Goal: Task Accomplishment & Management: Manage account settings

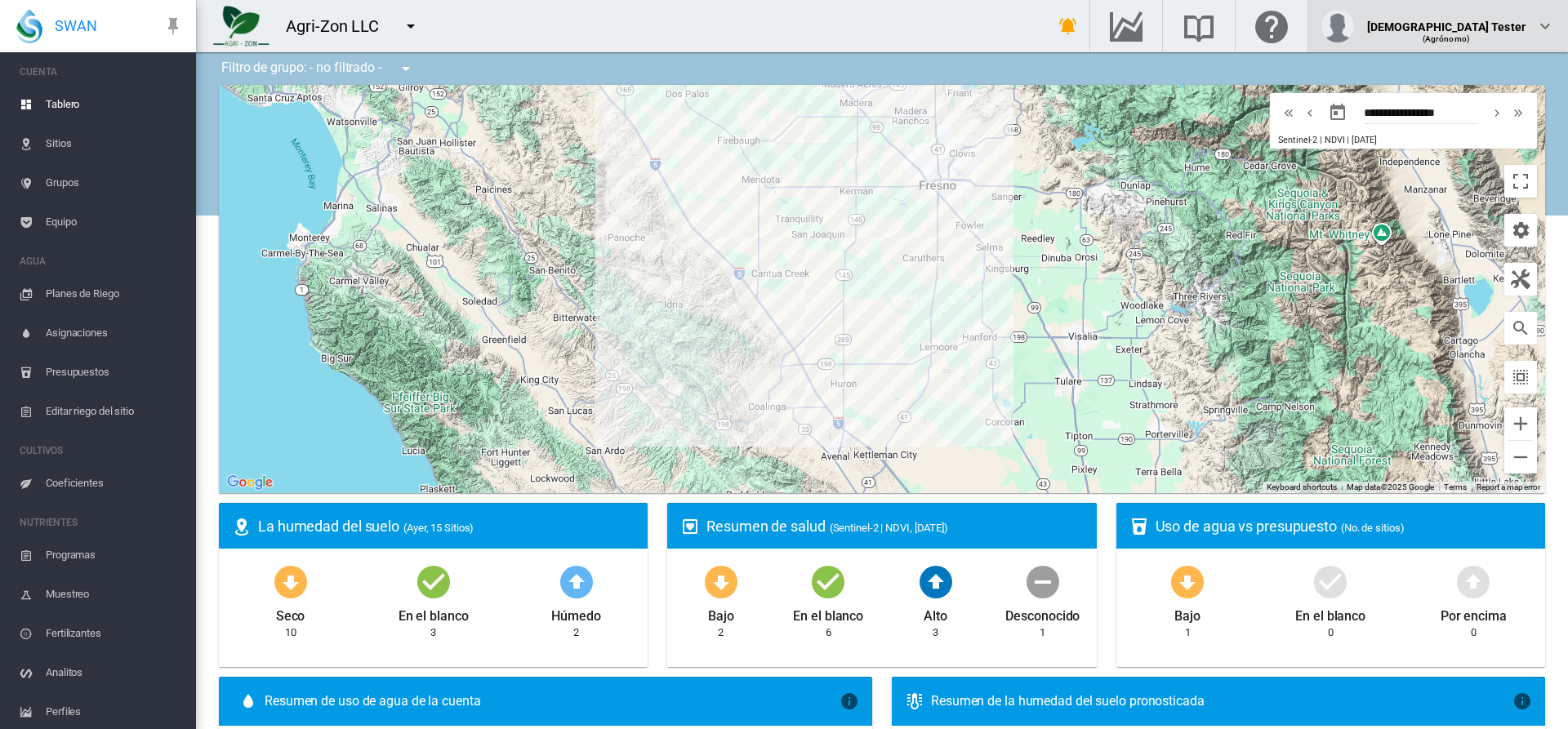
click at [1487, 26] on div "(Agrónomo)" at bounding box center [1447, 33] width 159 height 17
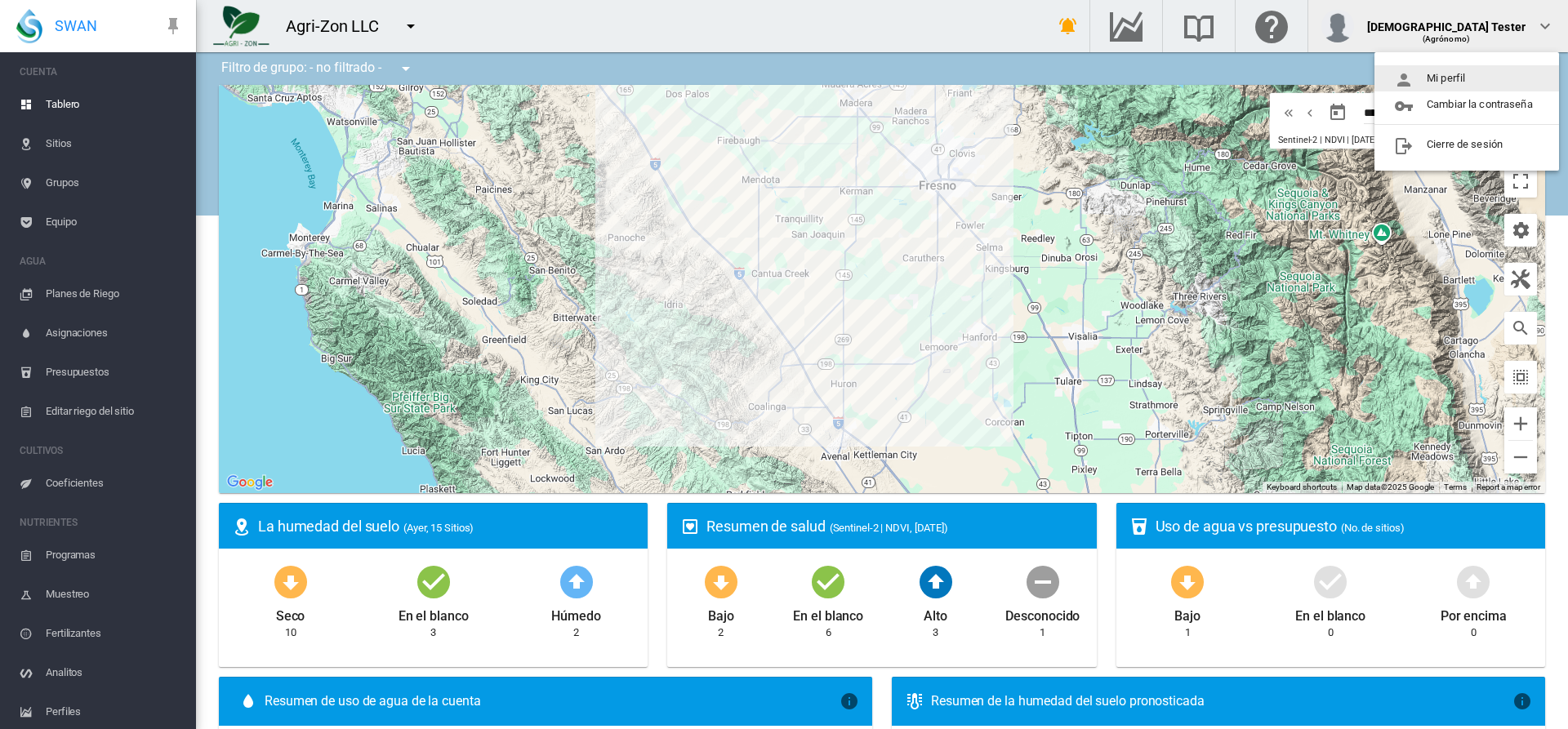
click at [1468, 79] on button "Mi perfil" at bounding box center [1466, 79] width 185 height 26
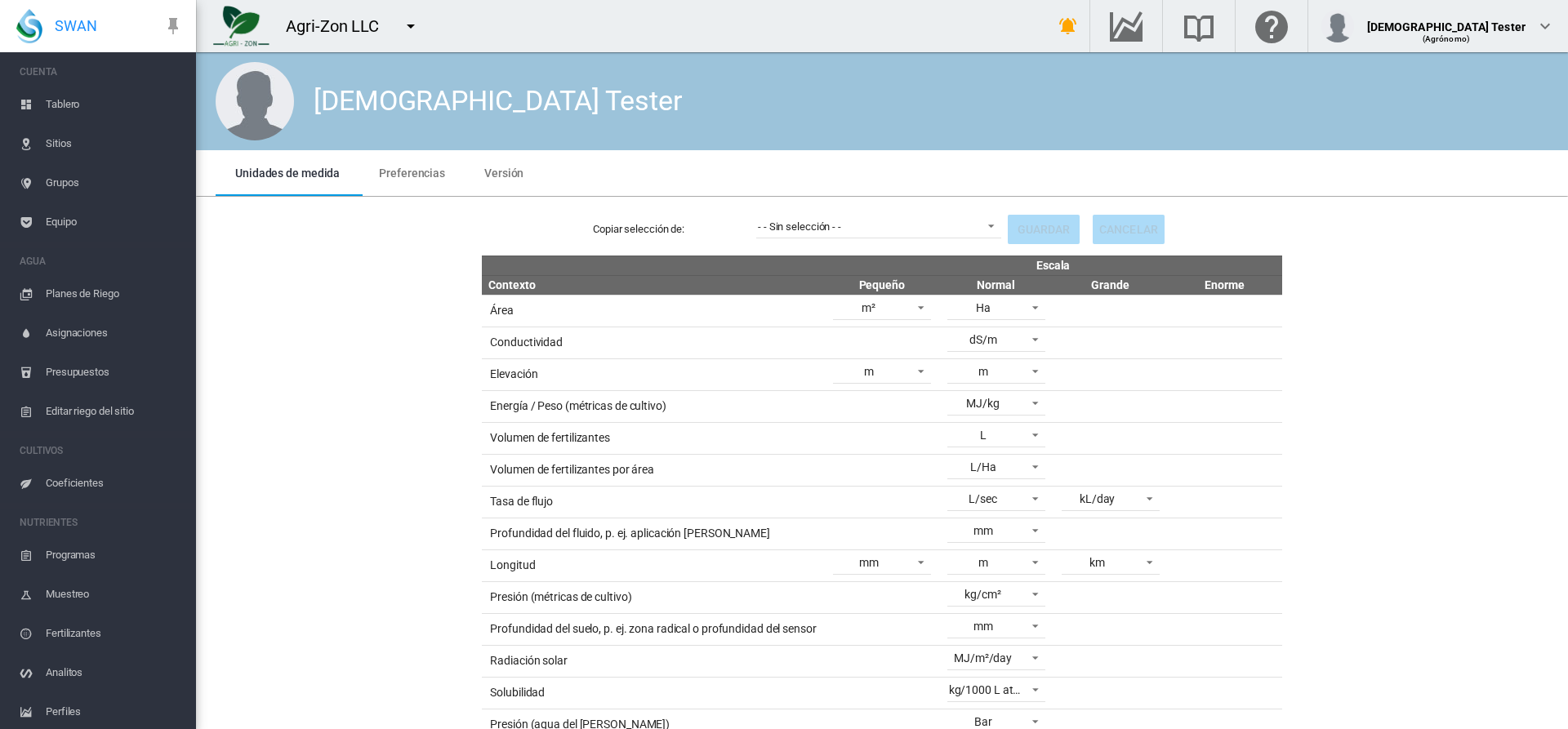
click at [408, 172] on span "Preferencias" at bounding box center [412, 173] width 66 height 13
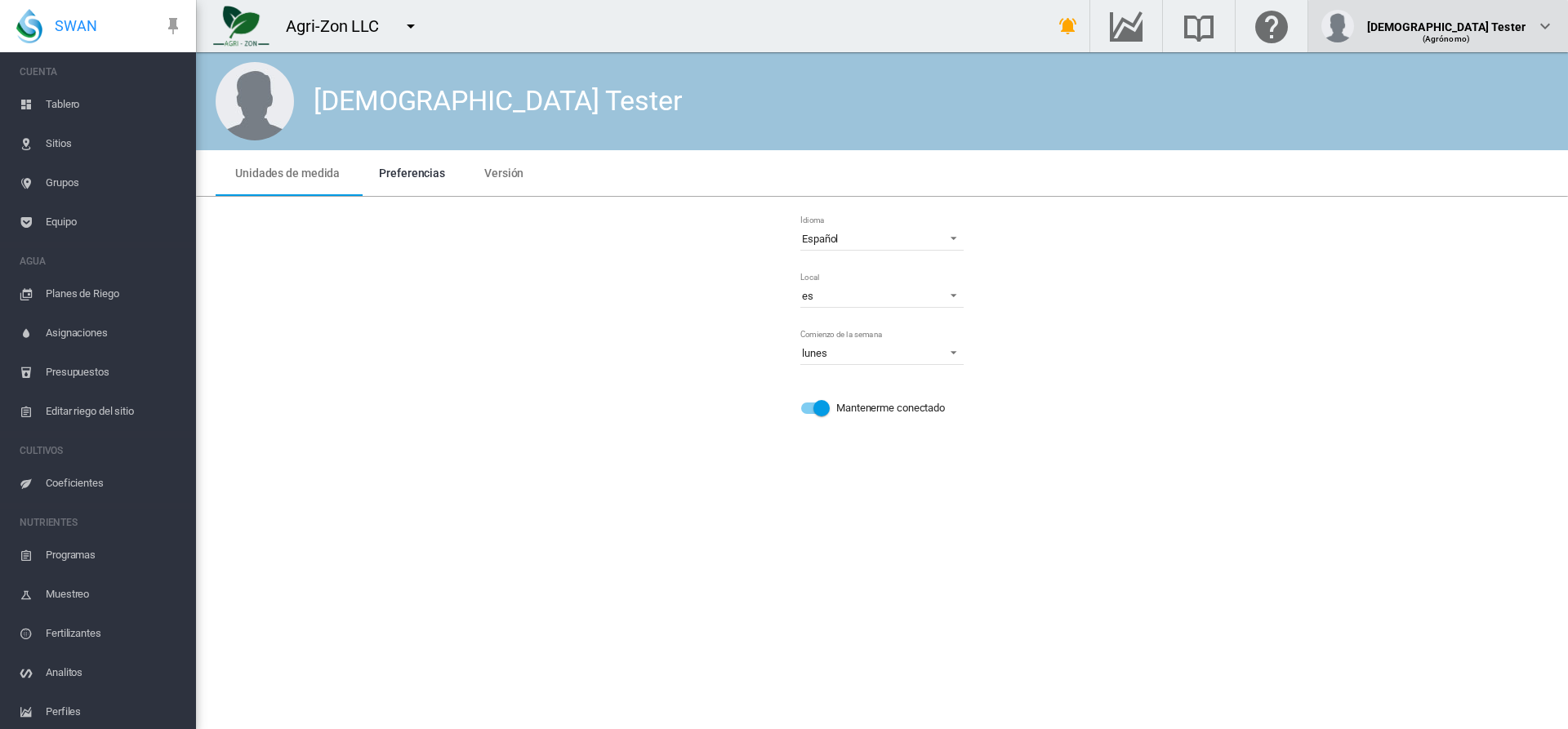
click at [1487, 26] on div "(Agrónomo)" at bounding box center [1447, 33] width 159 height 17
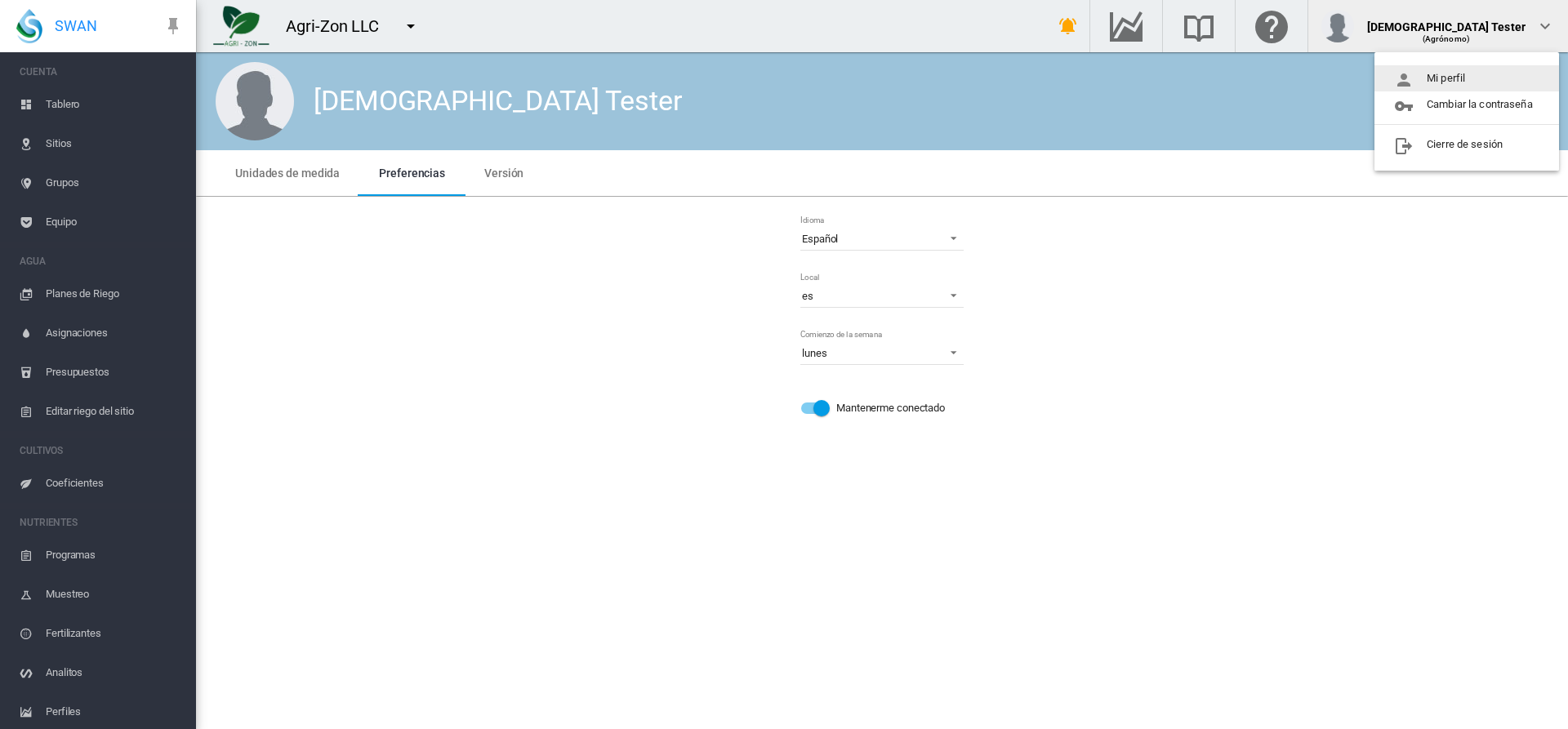
click at [1468, 79] on button "Mi perfil" at bounding box center [1466, 79] width 185 height 26
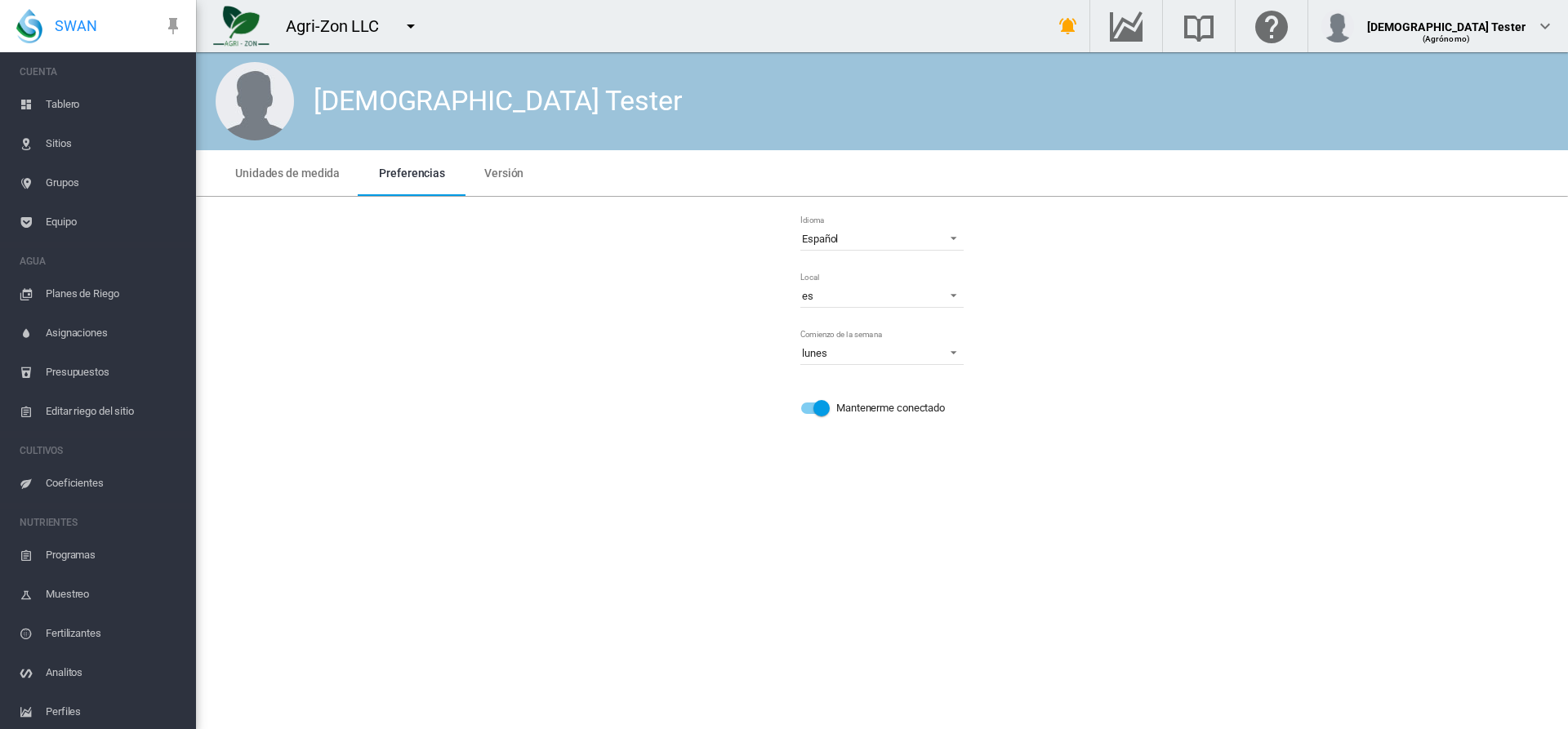
click at [408, 172] on span "Preferencias" at bounding box center [412, 173] width 66 height 13
click at [883, 238] on span "Español" at bounding box center [869, 239] width 134 height 15
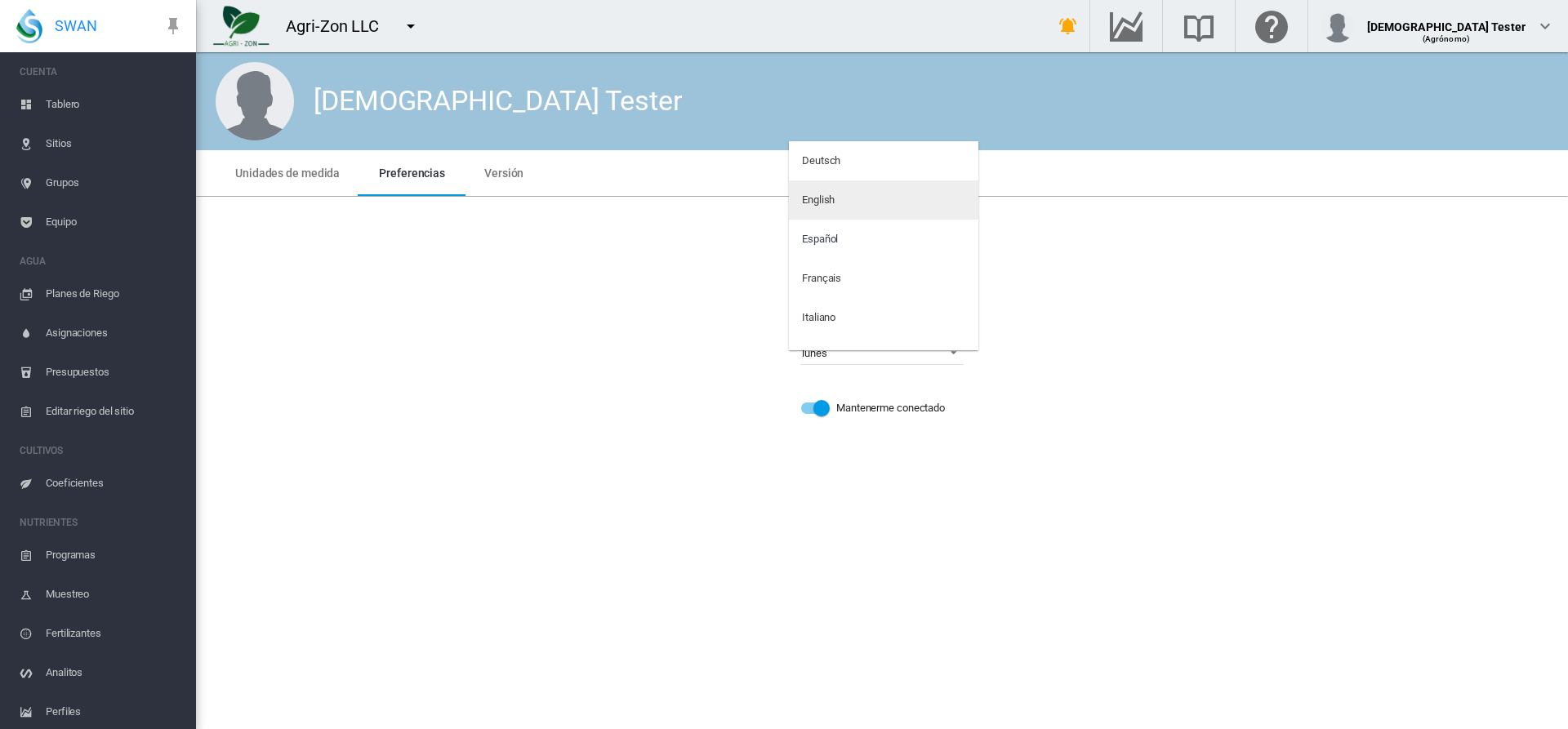
click at [878, 200] on md-option "English" at bounding box center [883, 199] width 190 height 39
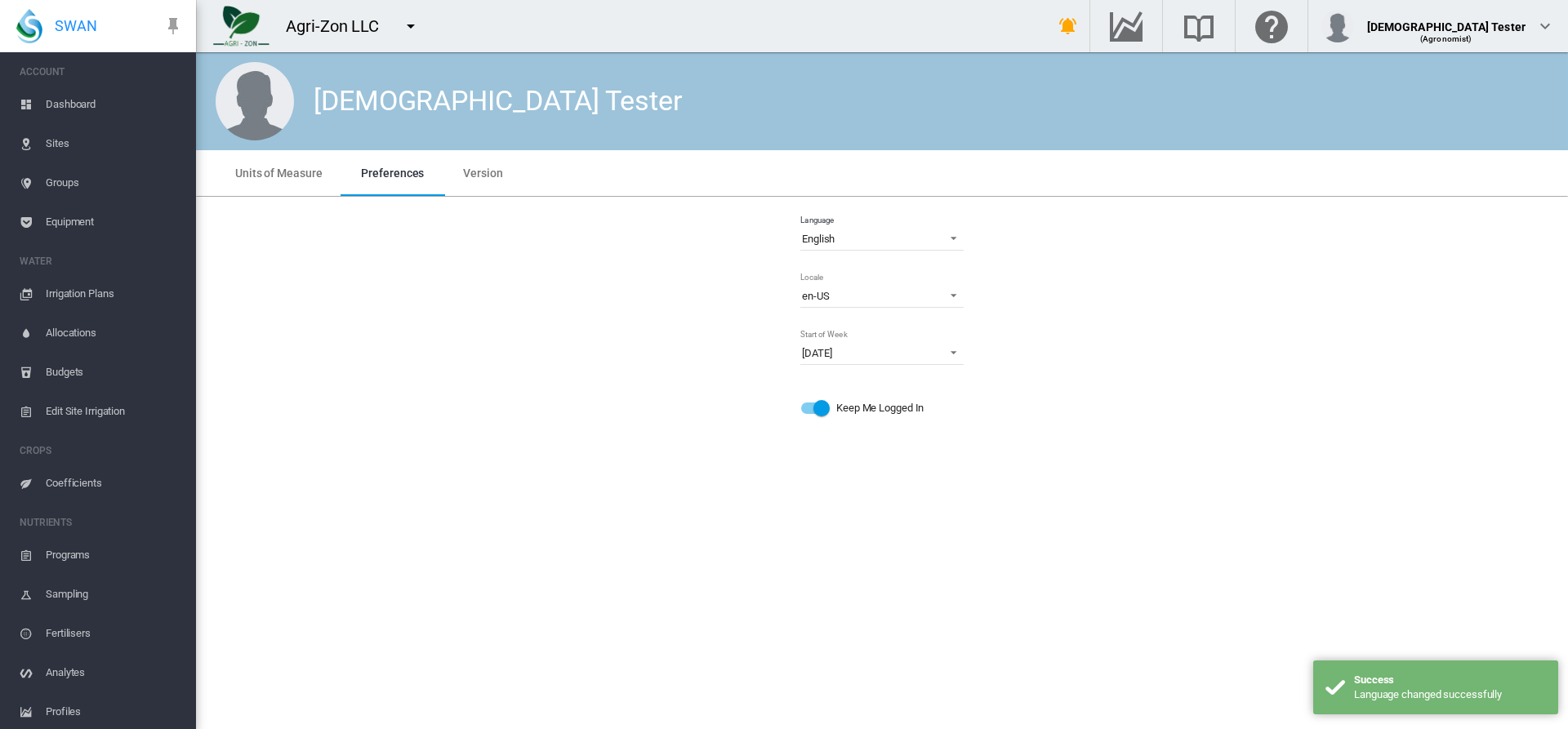
click at [410, 26] on md-icon "icon-menu-down" at bounding box center [411, 26] width 20 height 20
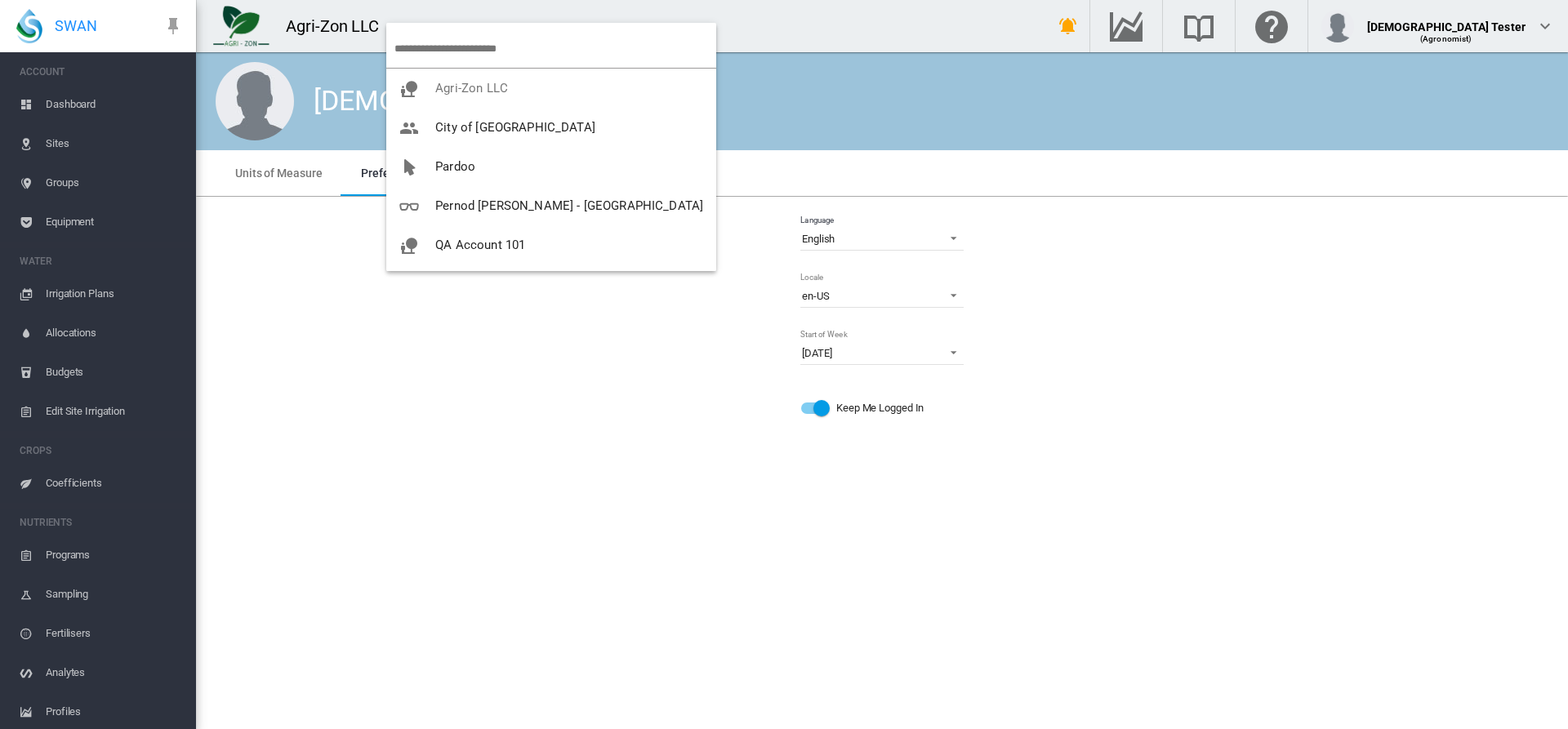
click at [493, 355] on span "UAT in Prod" at bounding box center [469, 362] width 66 height 15
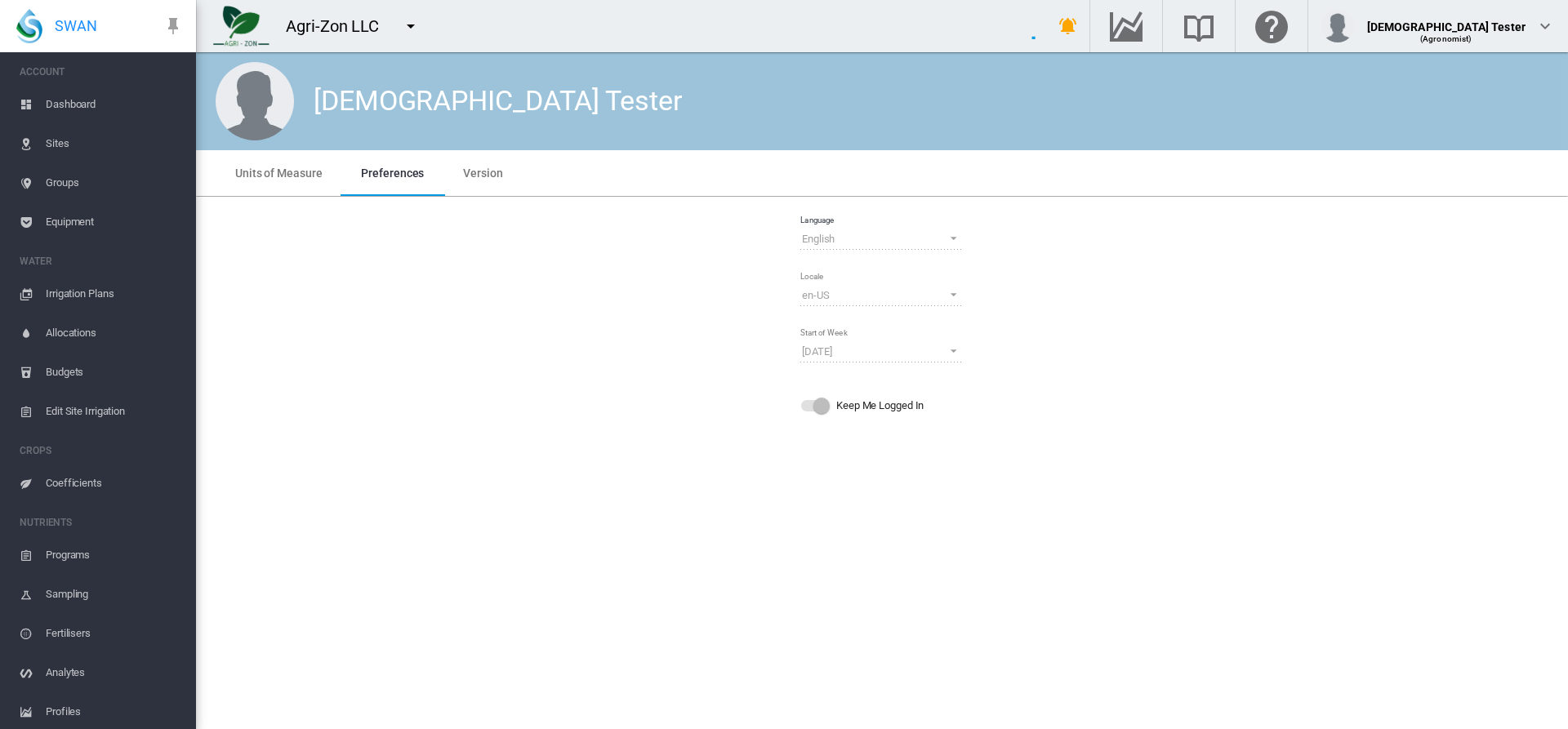
scroll to position [111, 0]
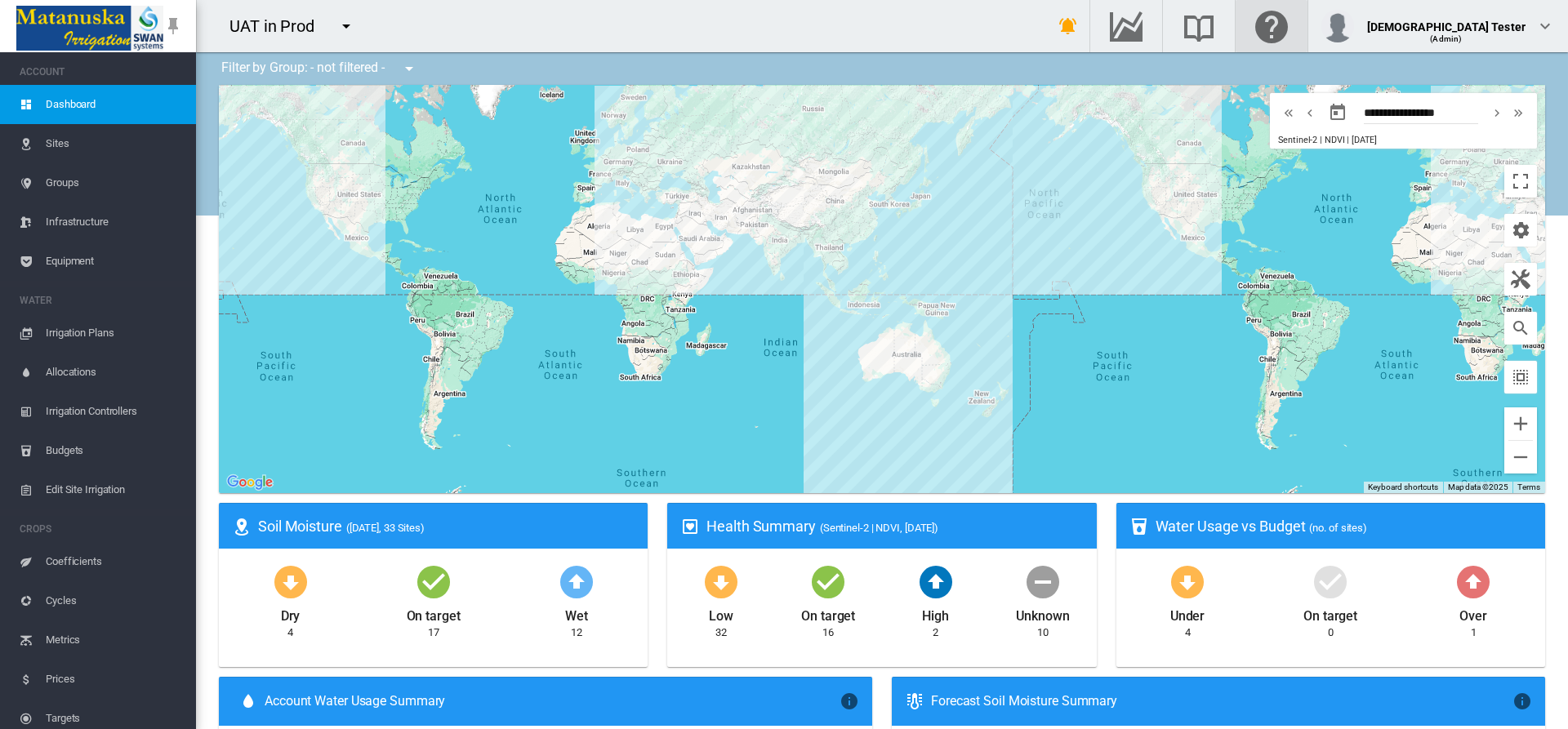
click at [1291, 26] on md-icon "Click here for help" at bounding box center [1271, 26] width 39 height 20
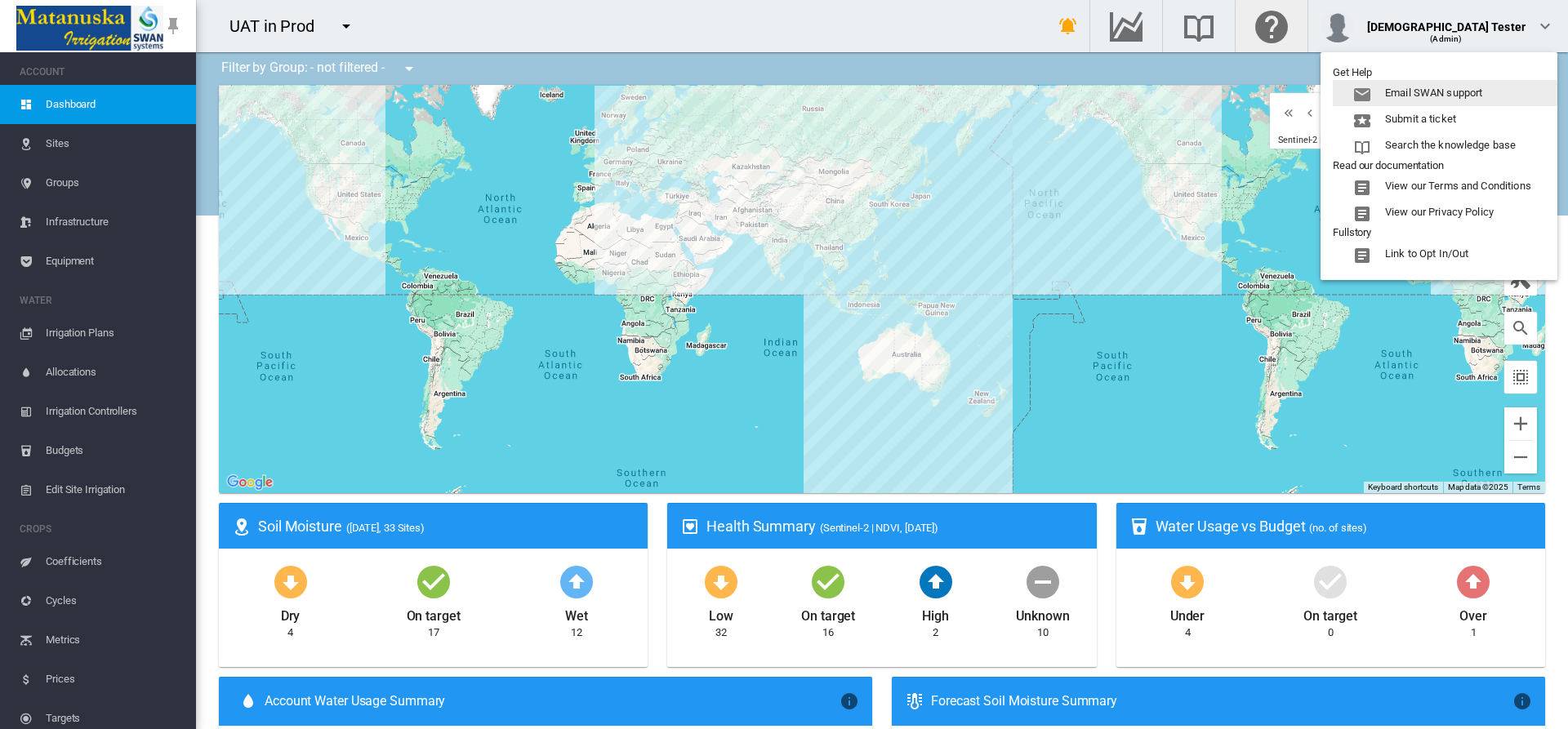
click at [1349, 17] on md-backdrop at bounding box center [784, 364] width 1568 height 729
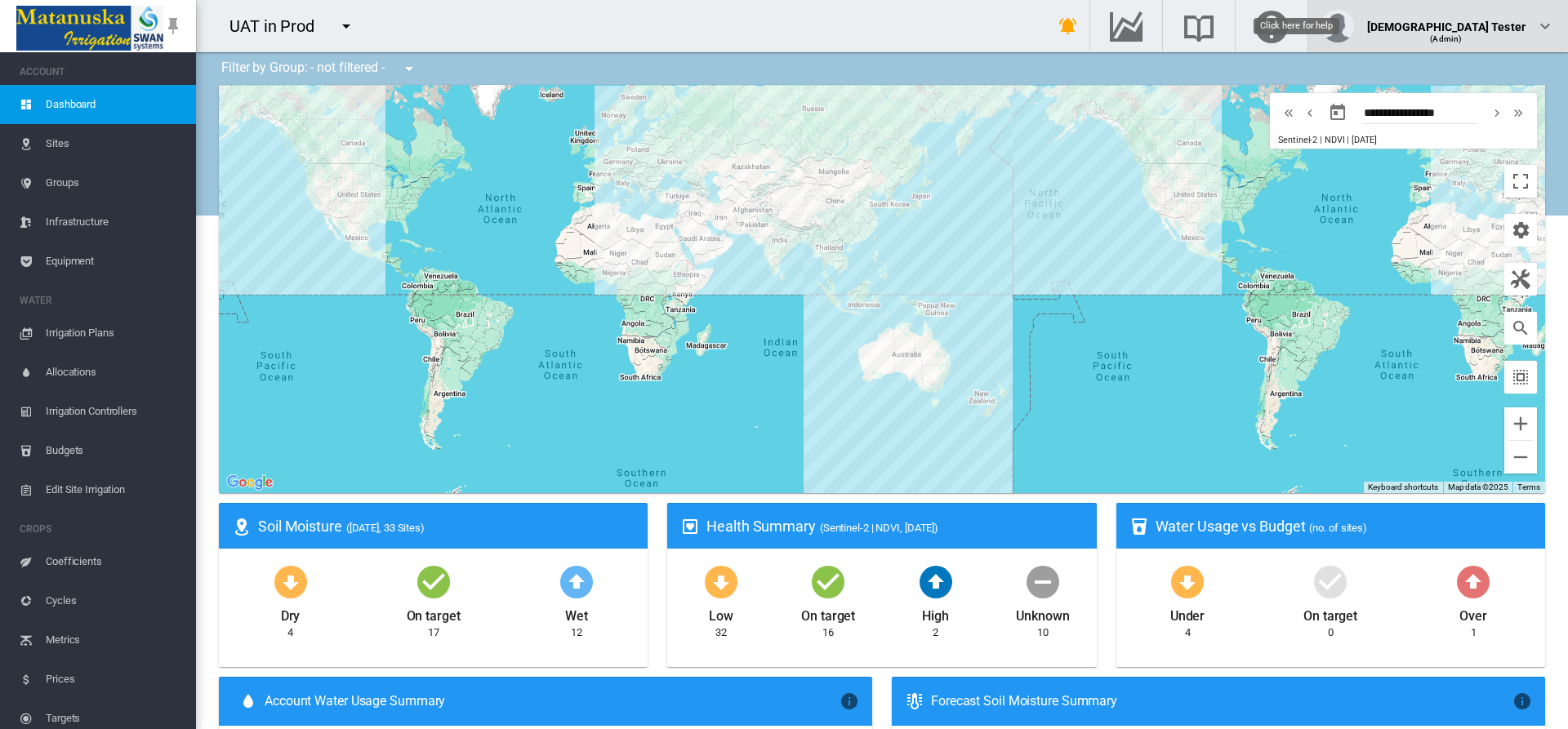
click at [1487, 26] on div "(Admin)" at bounding box center [1447, 33] width 159 height 17
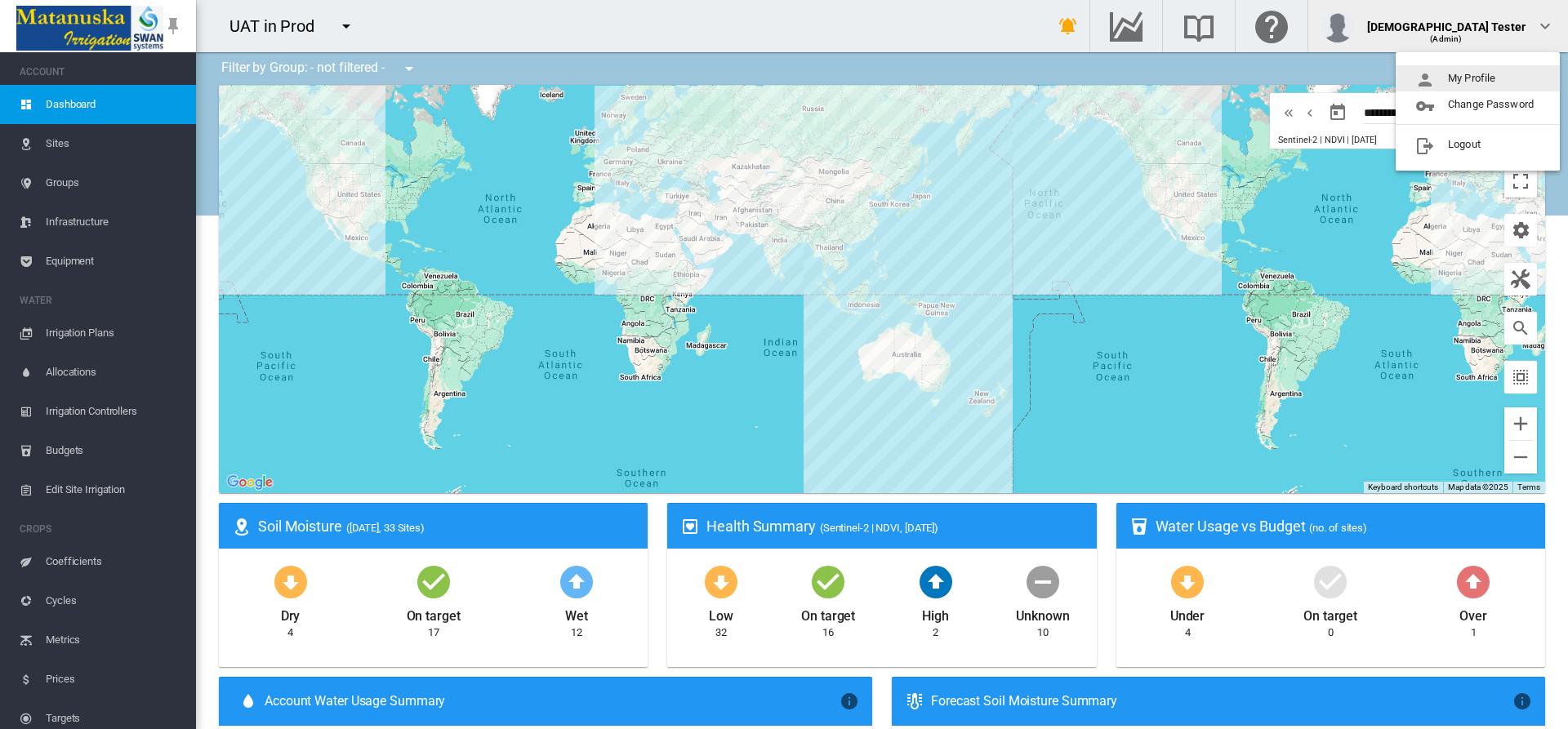
click at [1479, 79] on button "My Profile" at bounding box center [1478, 79] width 164 height 26
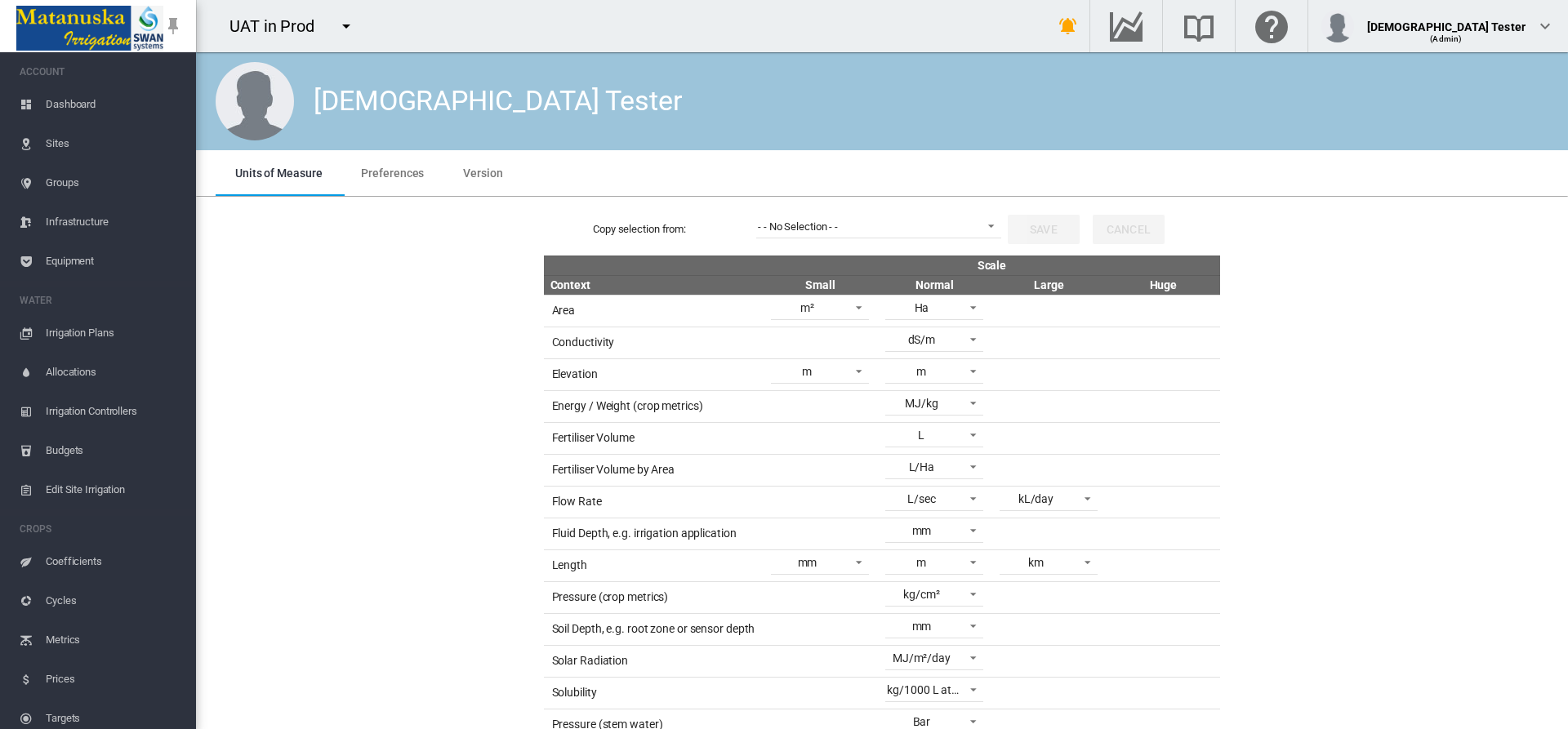
click at [391, 172] on span "Preferences" at bounding box center [392, 173] width 63 height 13
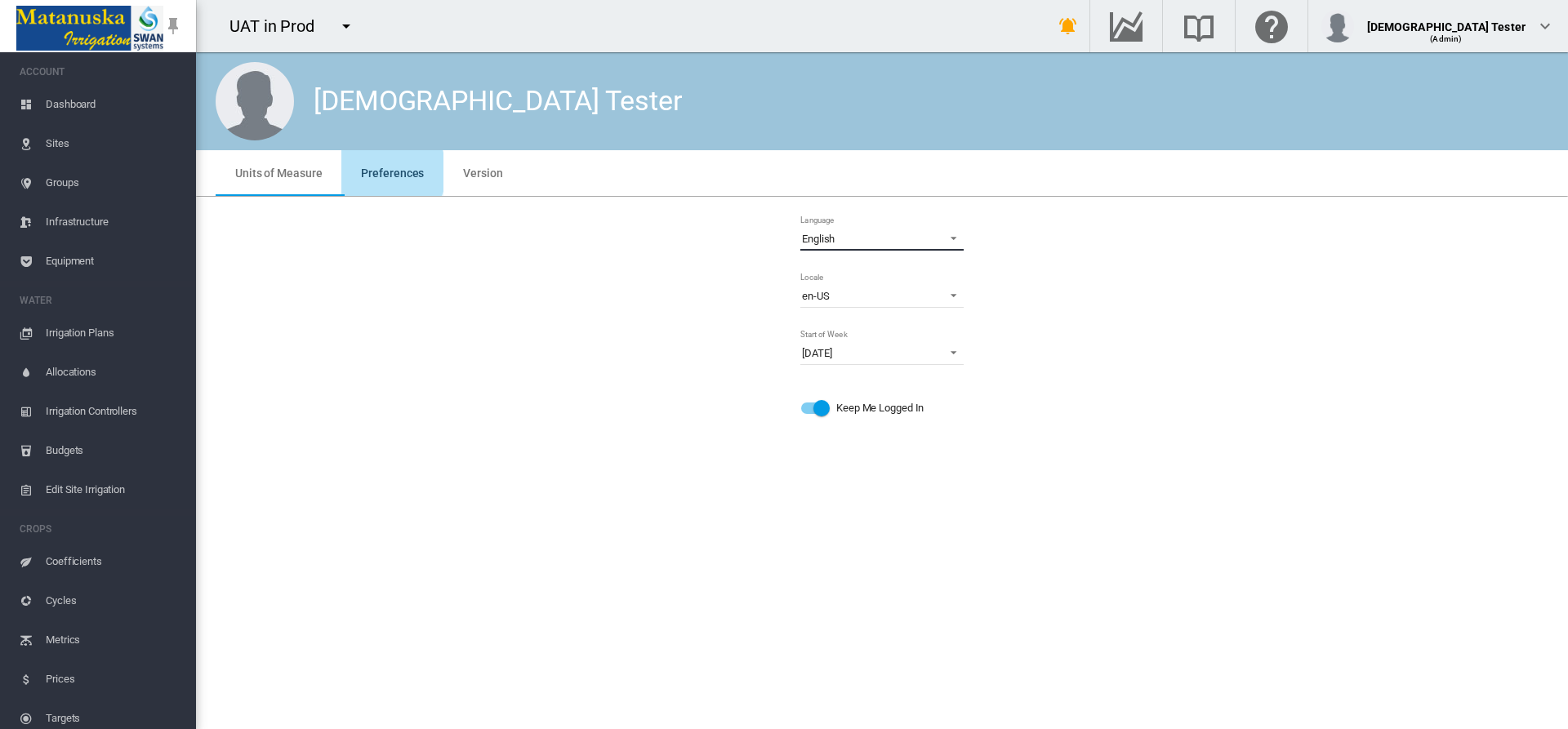
click at [876, 238] on span "English" at bounding box center [869, 239] width 134 height 15
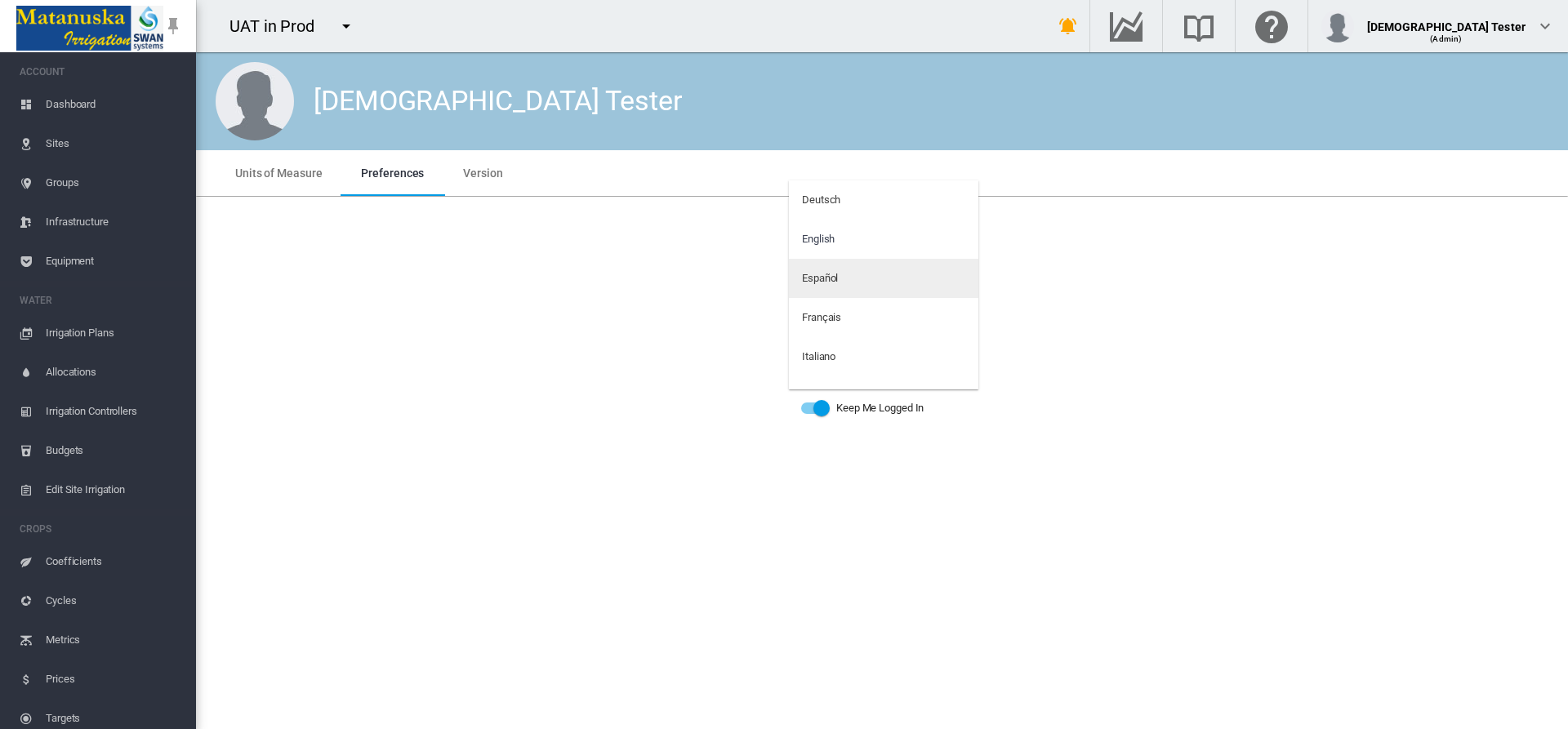
click at [878, 278] on md-option "Español" at bounding box center [883, 278] width 190 height 39
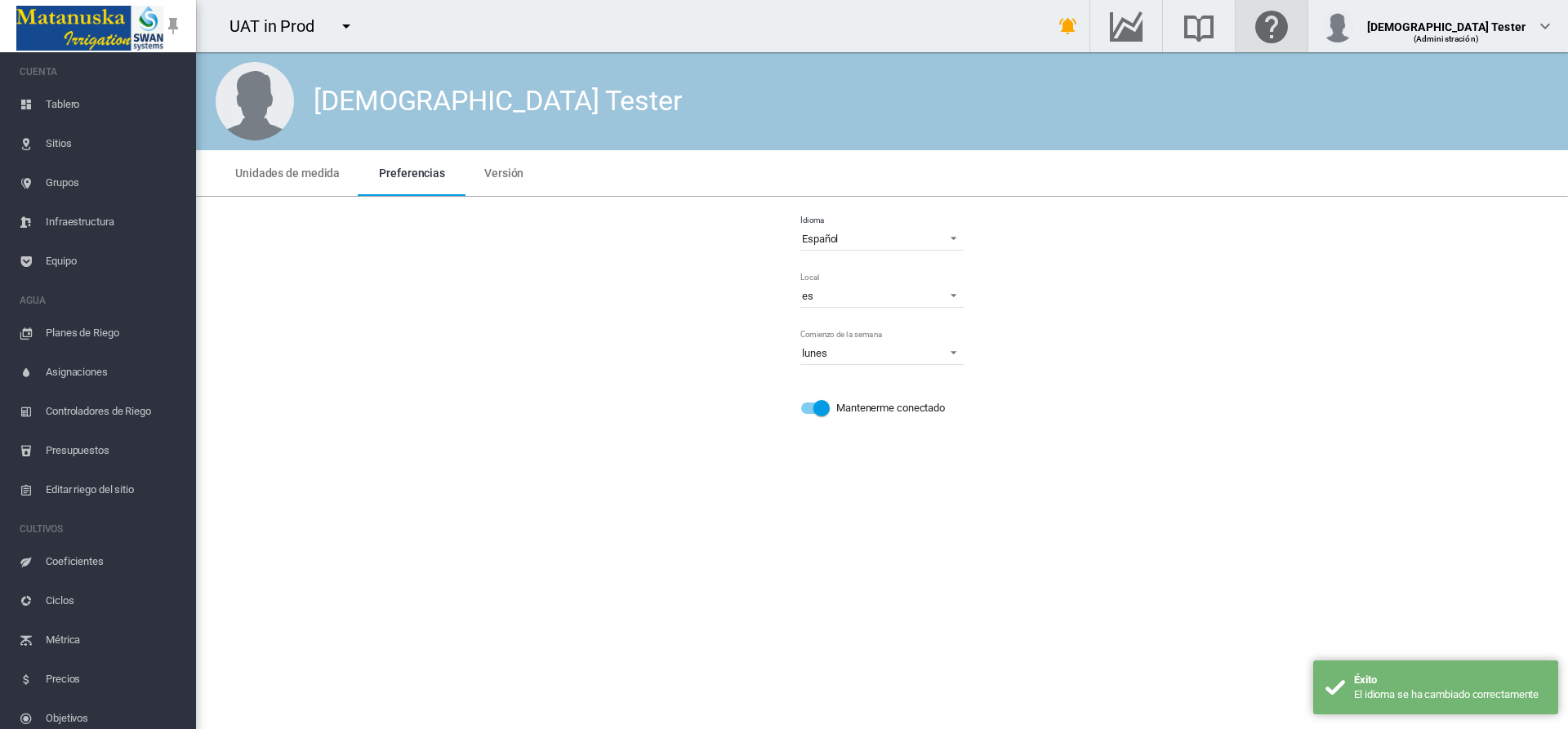
click at [1291, 26] on md-icon "Haga clic aquí para obtener ayuda" at bounding box center [1271, 26] width 39 height 20
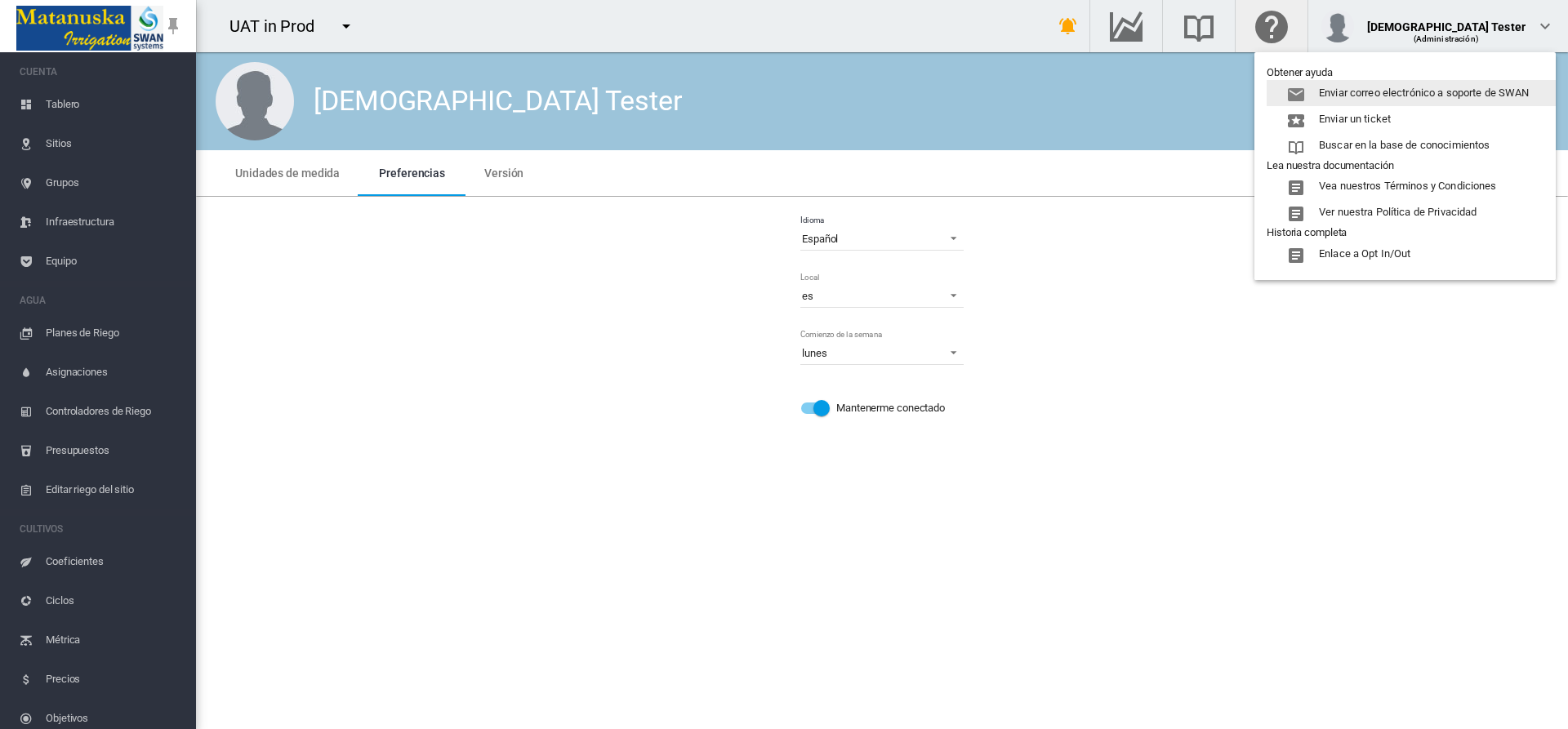
click at [1065, 26] on md-backdrop at bounding box center [784, 364] width 1568 height 729
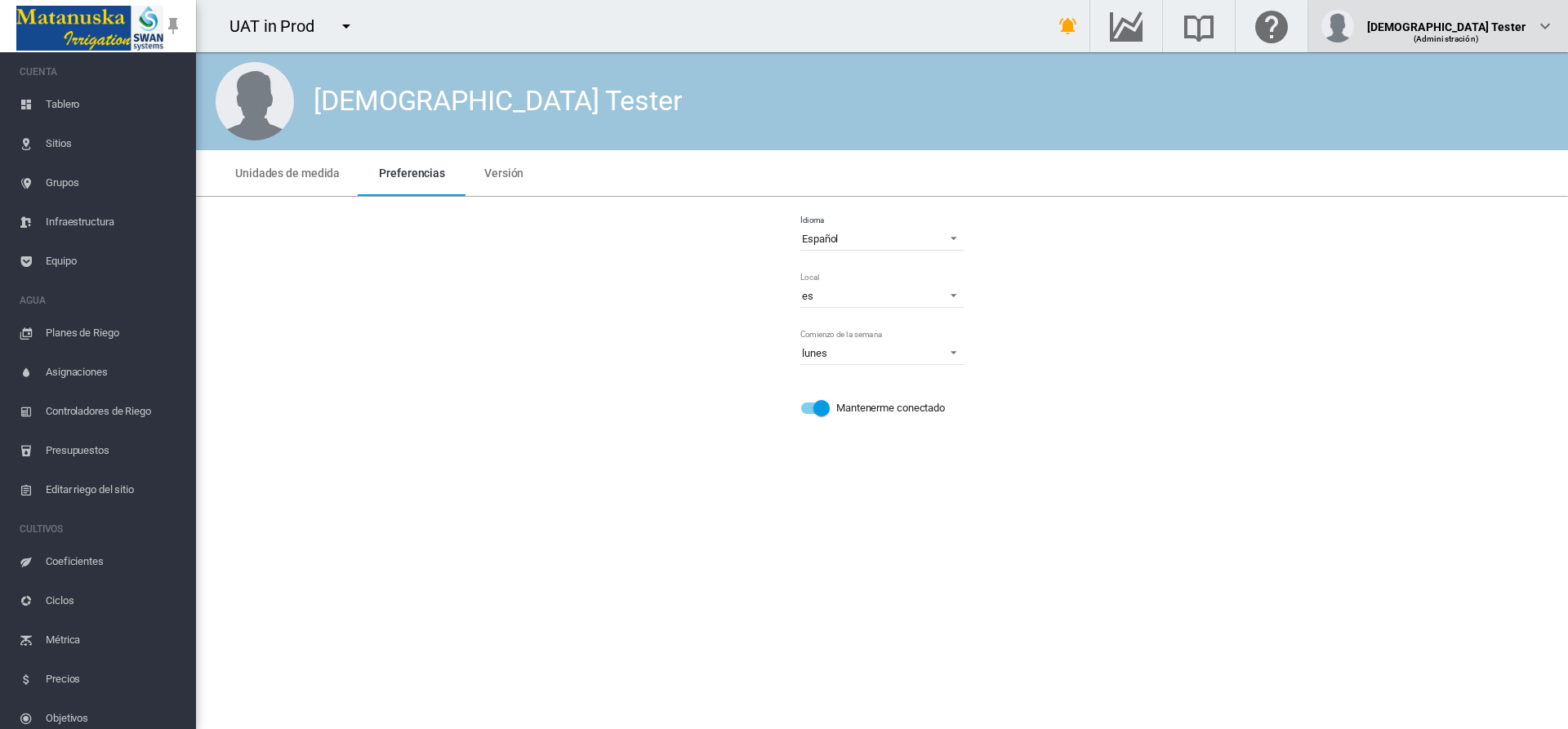
click at [1486, 26] on div "(Administración)" at bounding box center [1447, 33] width 159 height 17
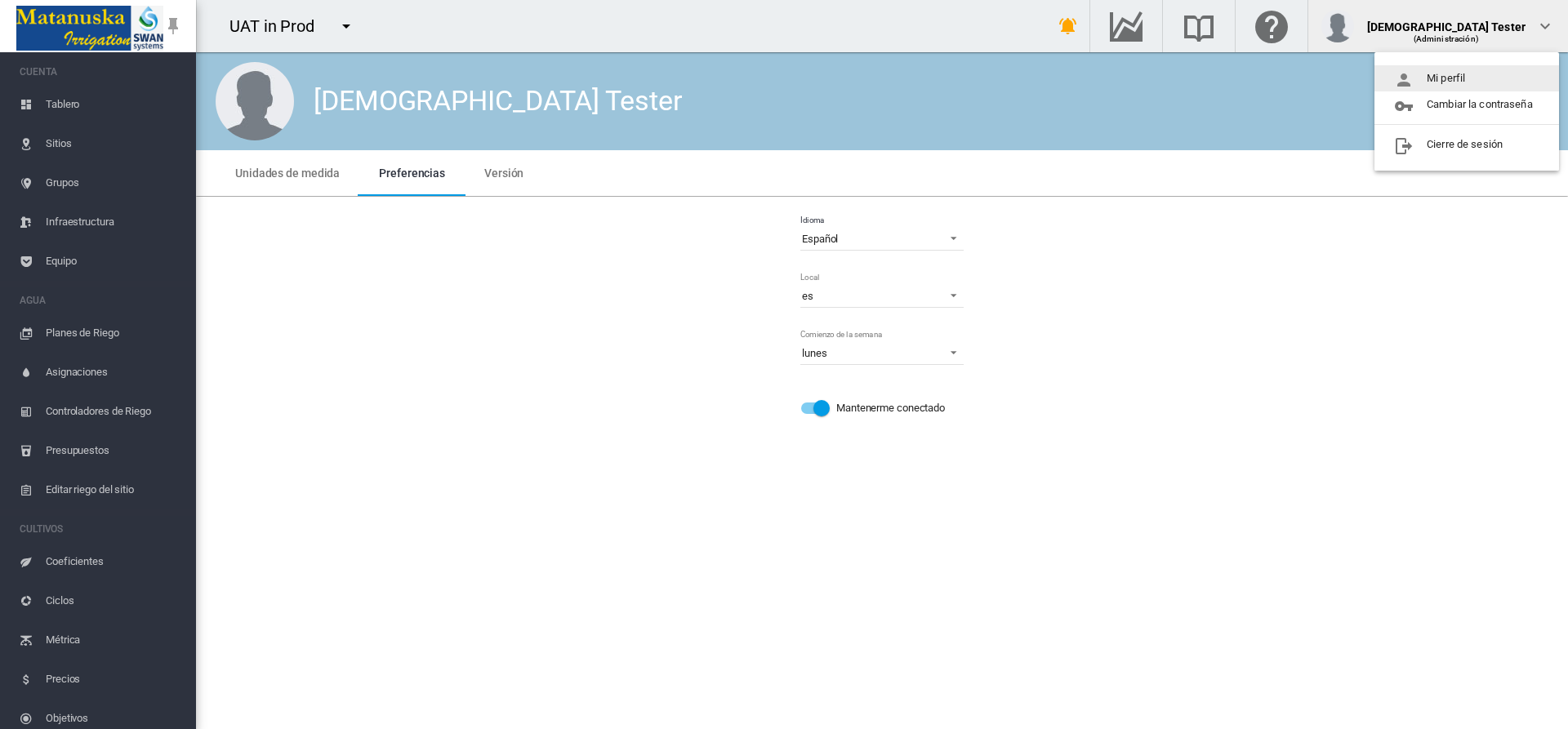
click at [1468, 79] on button "Mi perfil" at bounding box center [1466, 79] width 185 height 26
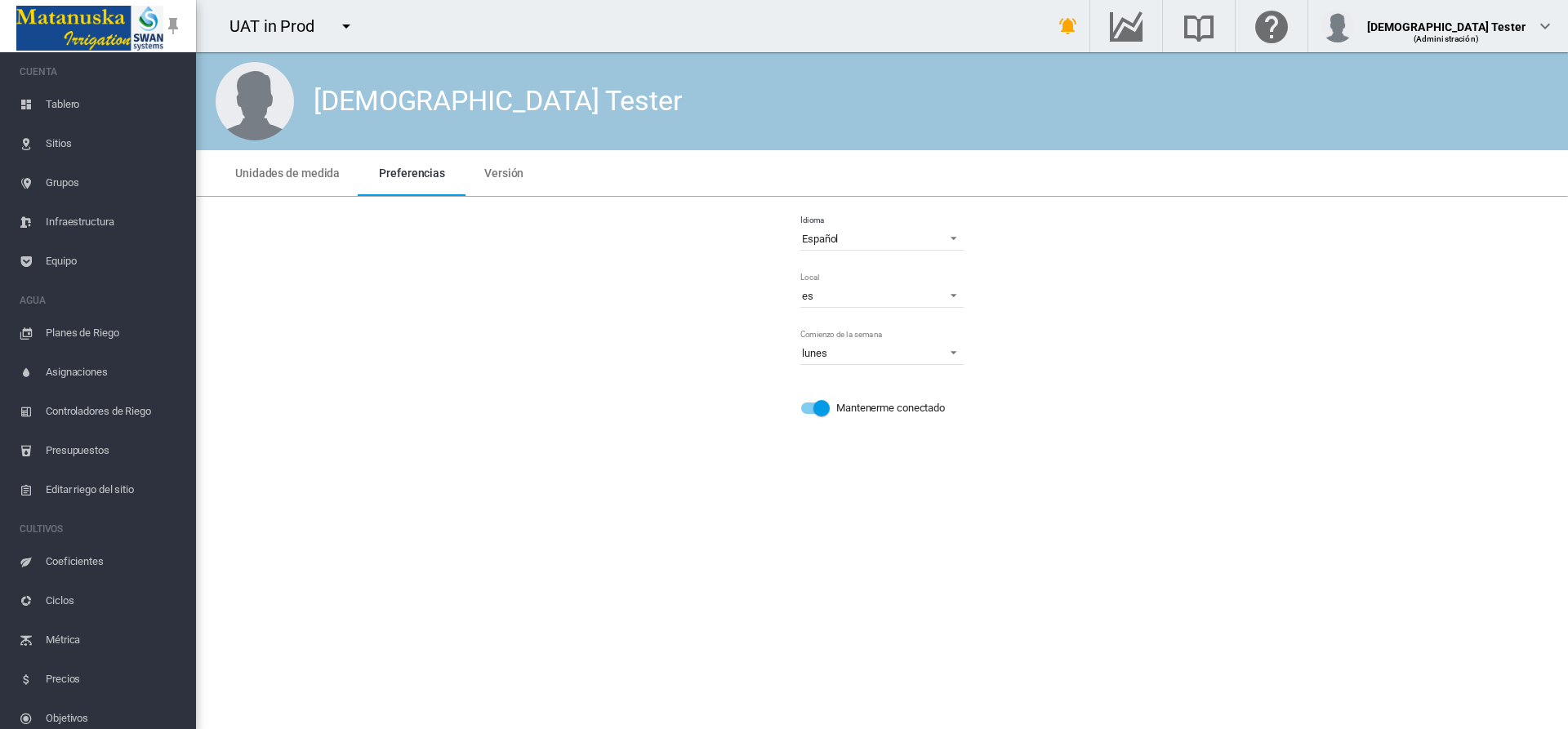
click at [408, 172] on span "Preferencias" at bounding box center [412, 173] width 66 height 13
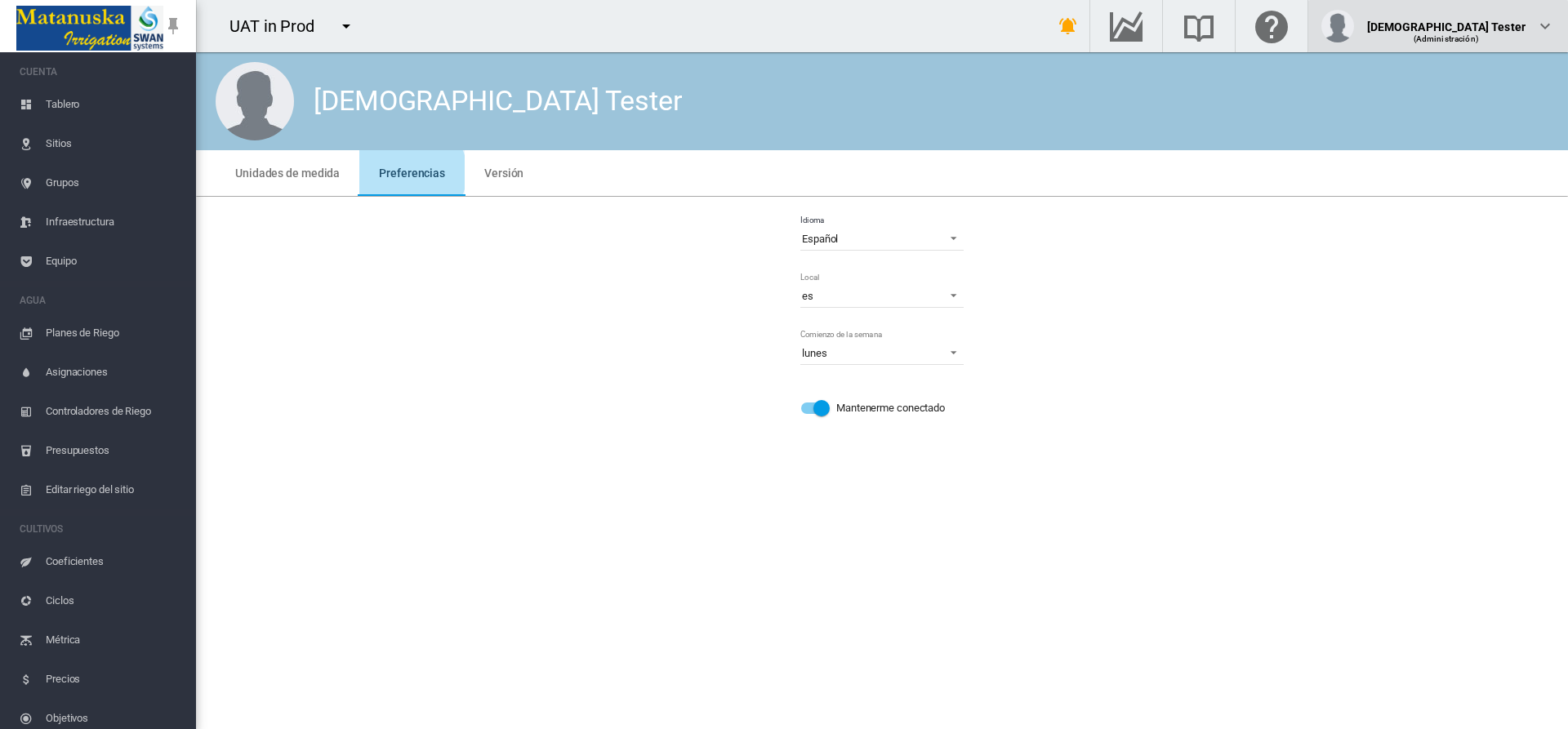
click at [1486, 26] on div "(Administración)" at bounding box center [1447, 33] width 159 height 17
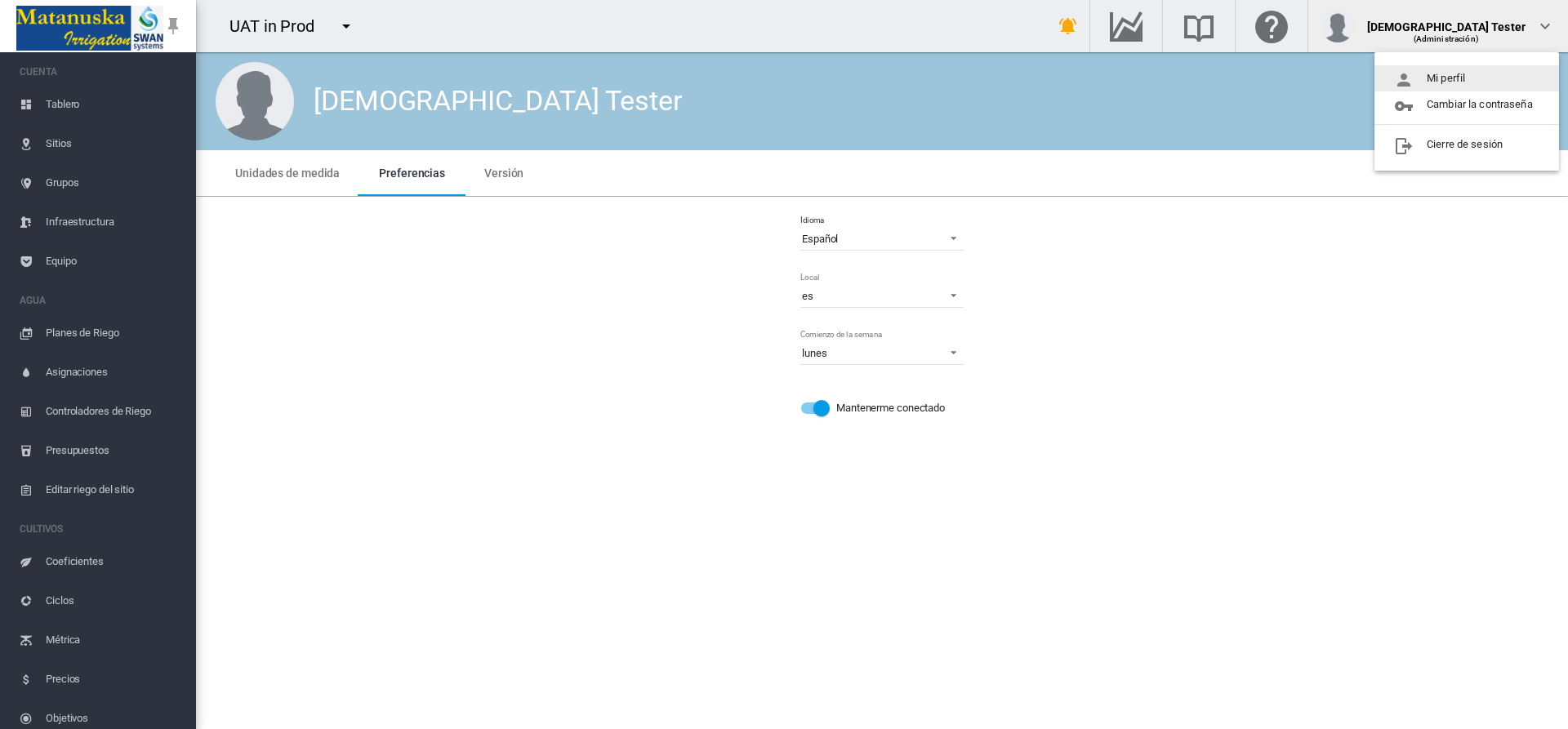
click at [1468, 79] on button "Mi perfil" at bounding box center [1466, 79] width 185 height 26
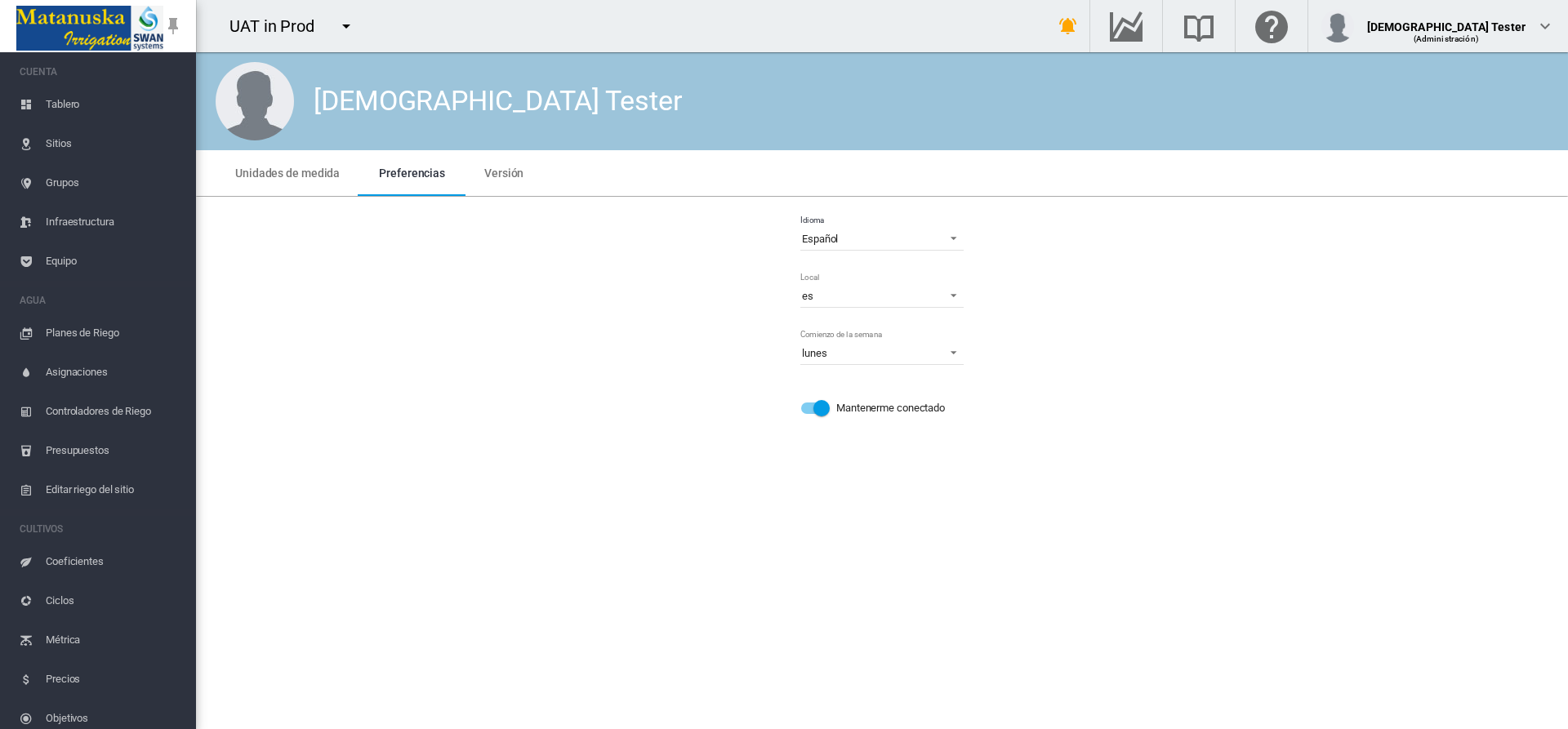
click at [408, 172] on span "Preferencias" at bounding box center [412, 173] width 66 height 13
click at [883, 238] on span "Español" at bounding box center [869, 239] width 134 height 15
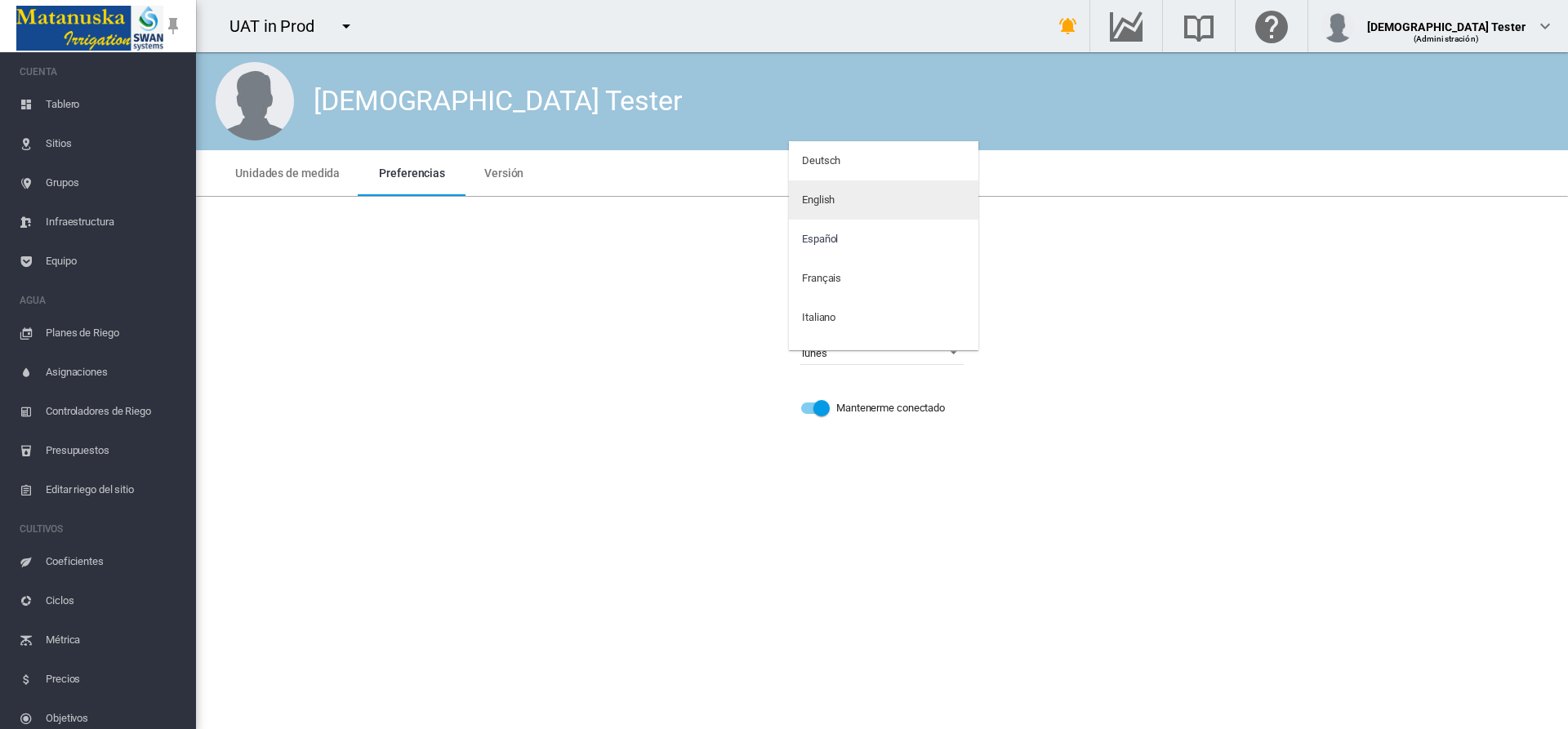
click at [878, 200] on md-option "English" at bounding box center [883, 199] width 190 height 39
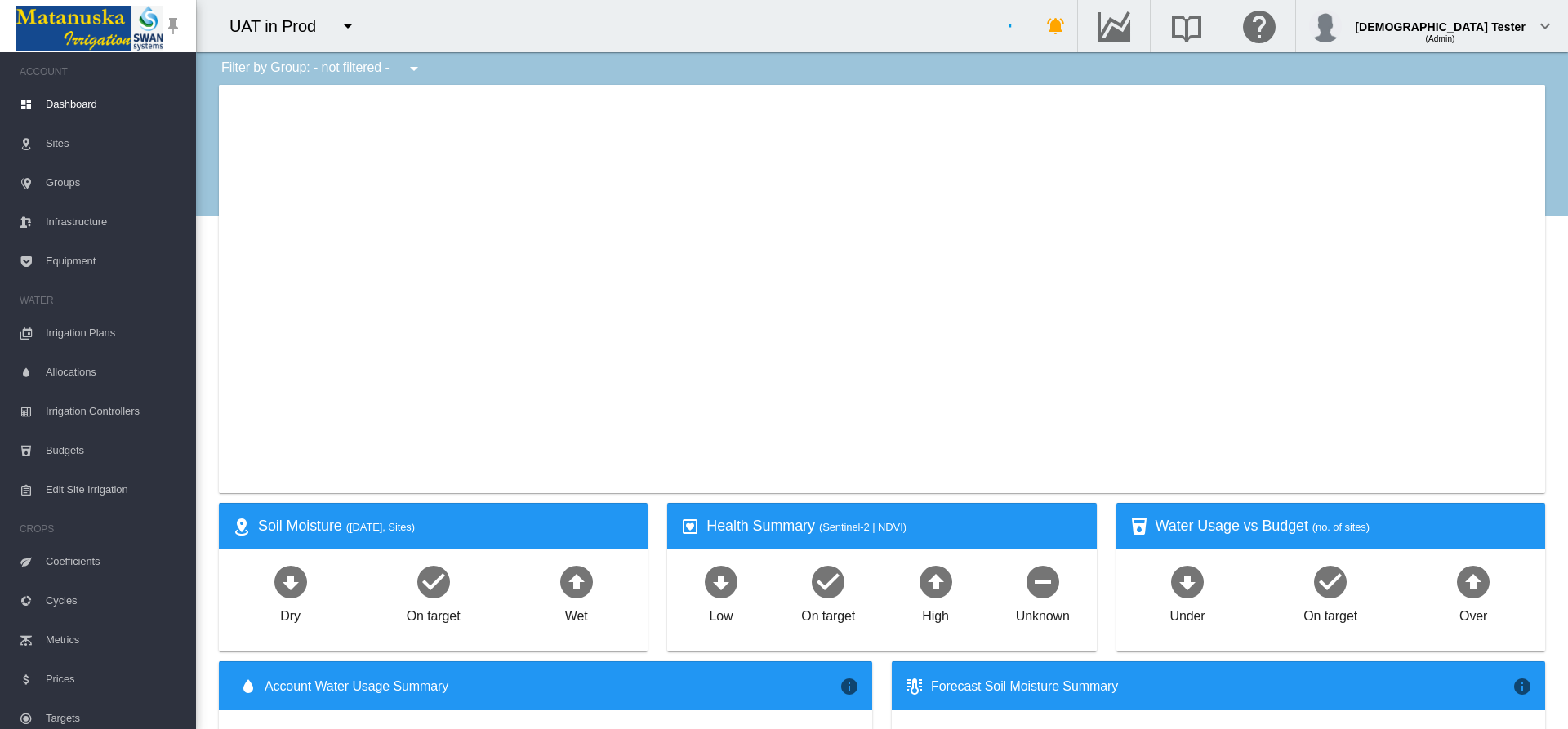
type input "**********"
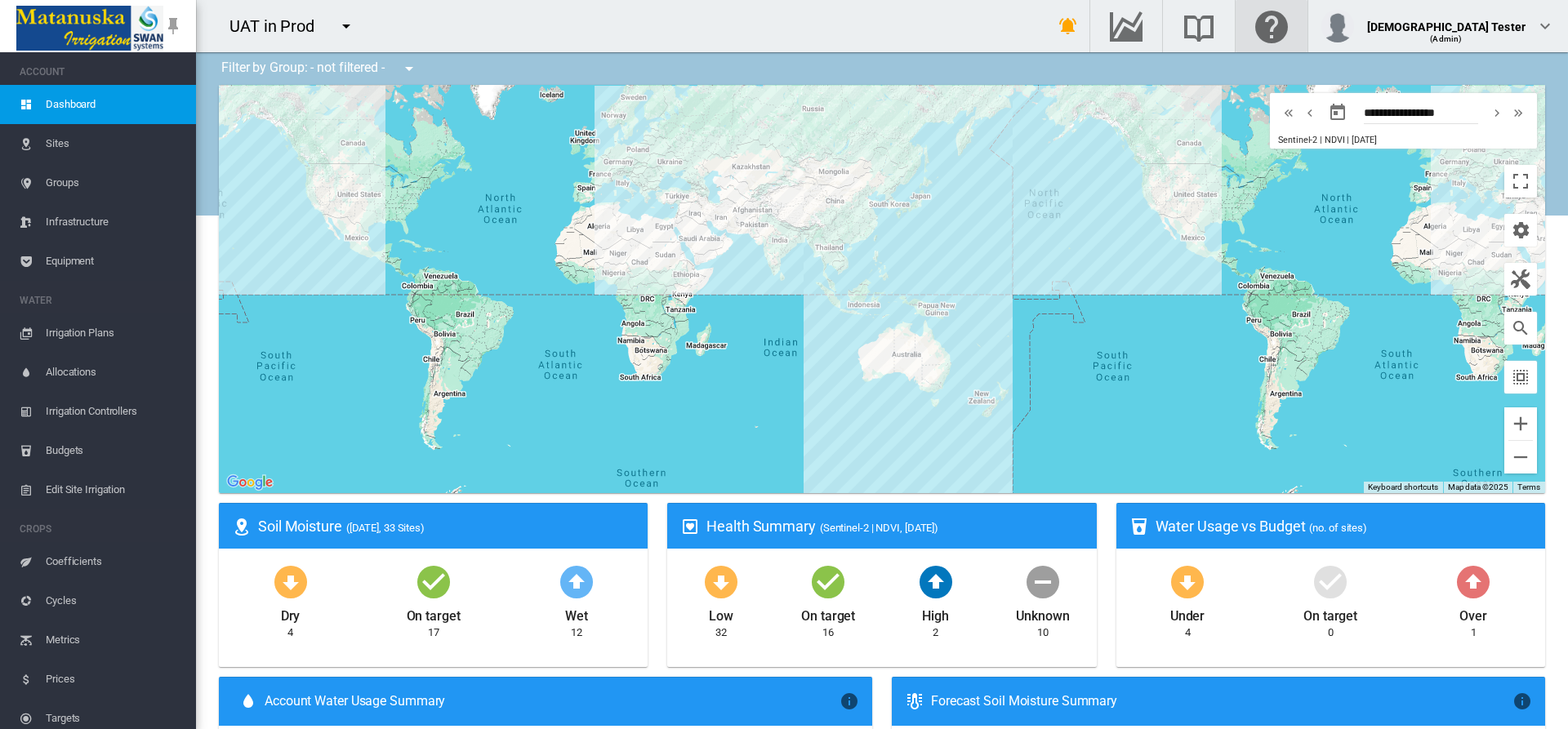
click at [1291, 26] on md-icon "Click here for help" at bounding box center [1271, 26] width 39 height 20
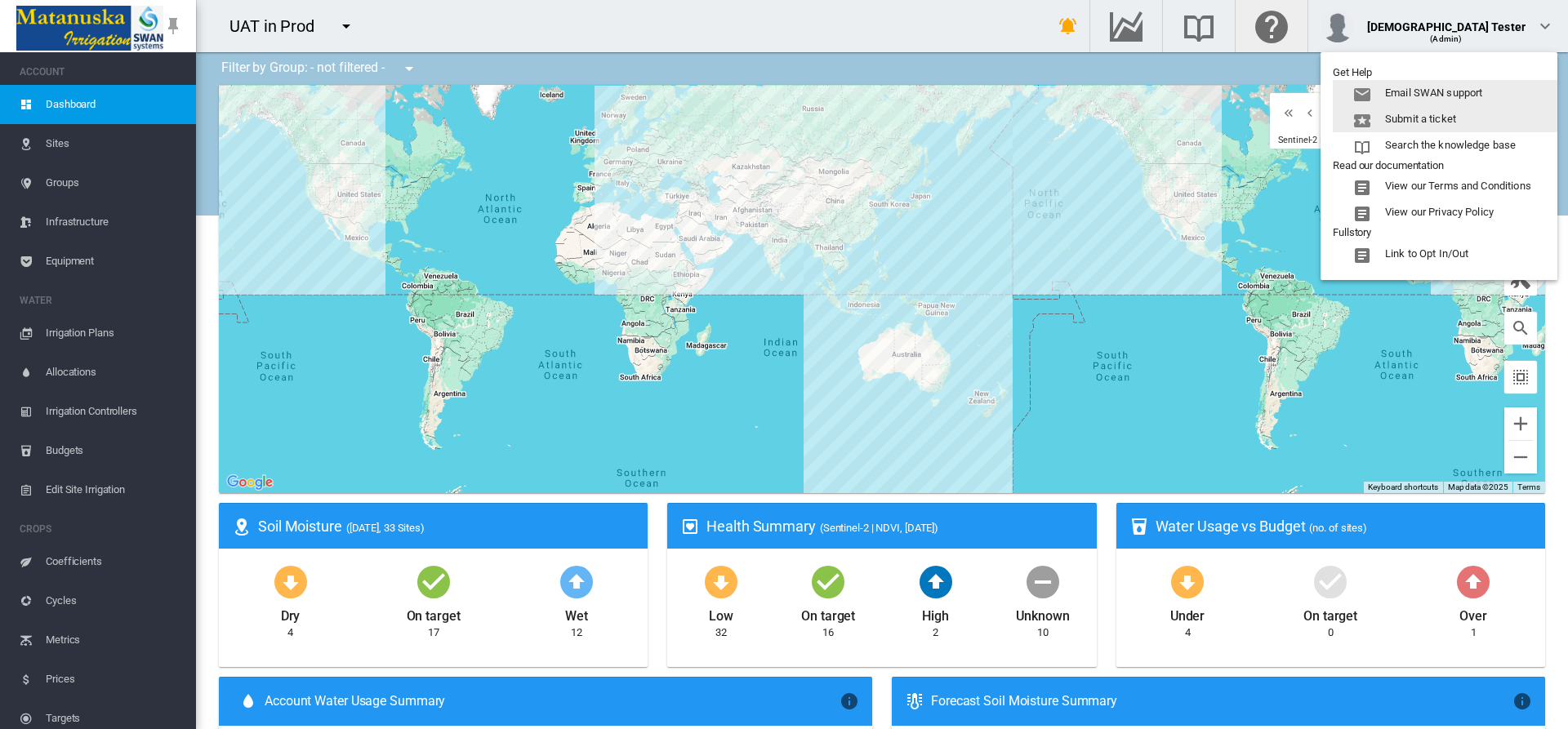
click at [1446, 119] on button "Submit a ticket" at bounding box center [1445, 119] width 224 height 26
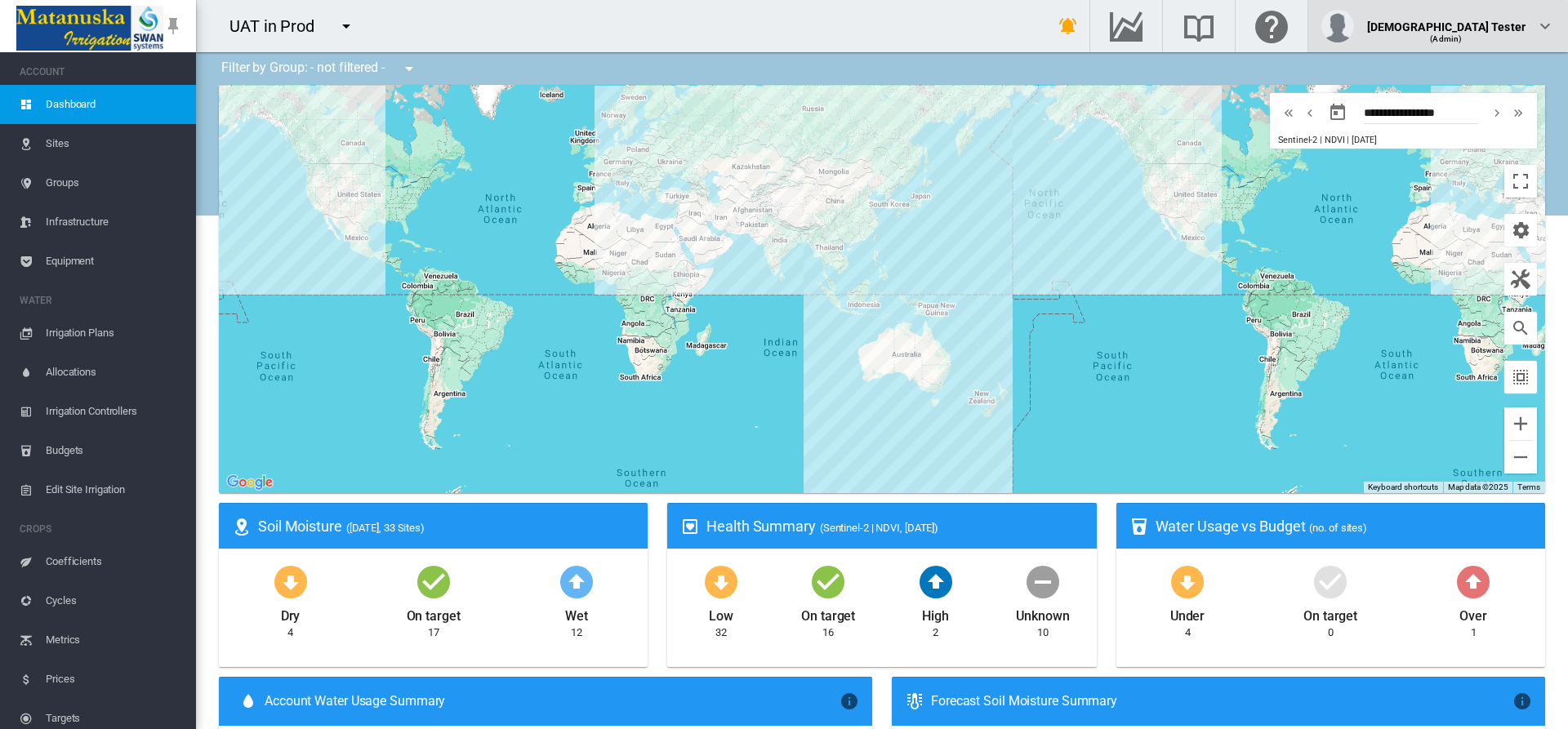
click at [1487, 26] on div "(Admin)" at bounding box center [1447, 33] width 159 height 17
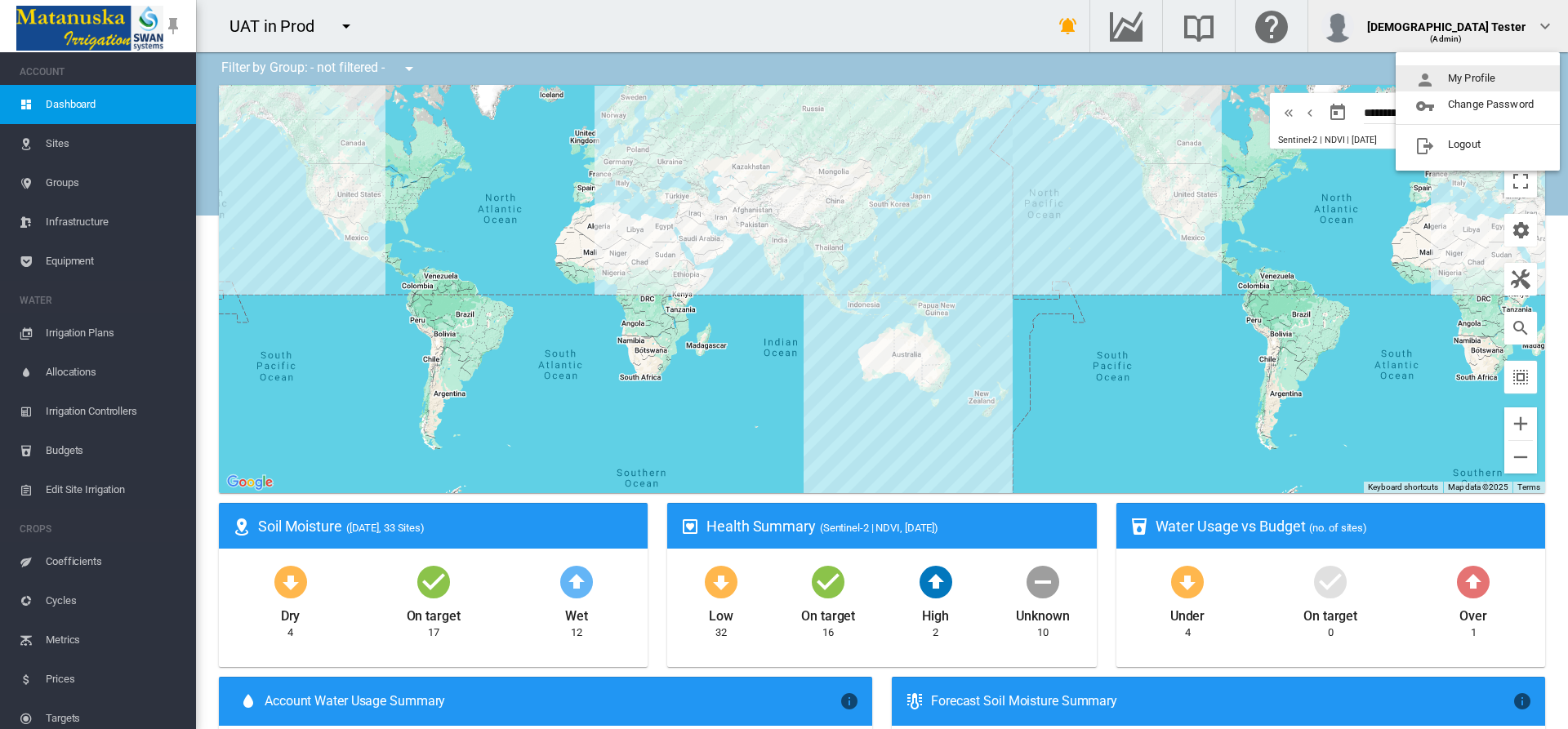
click at [1479, 79] on button "My Profile" at bounding box center [1478, 79] width 164 height 26
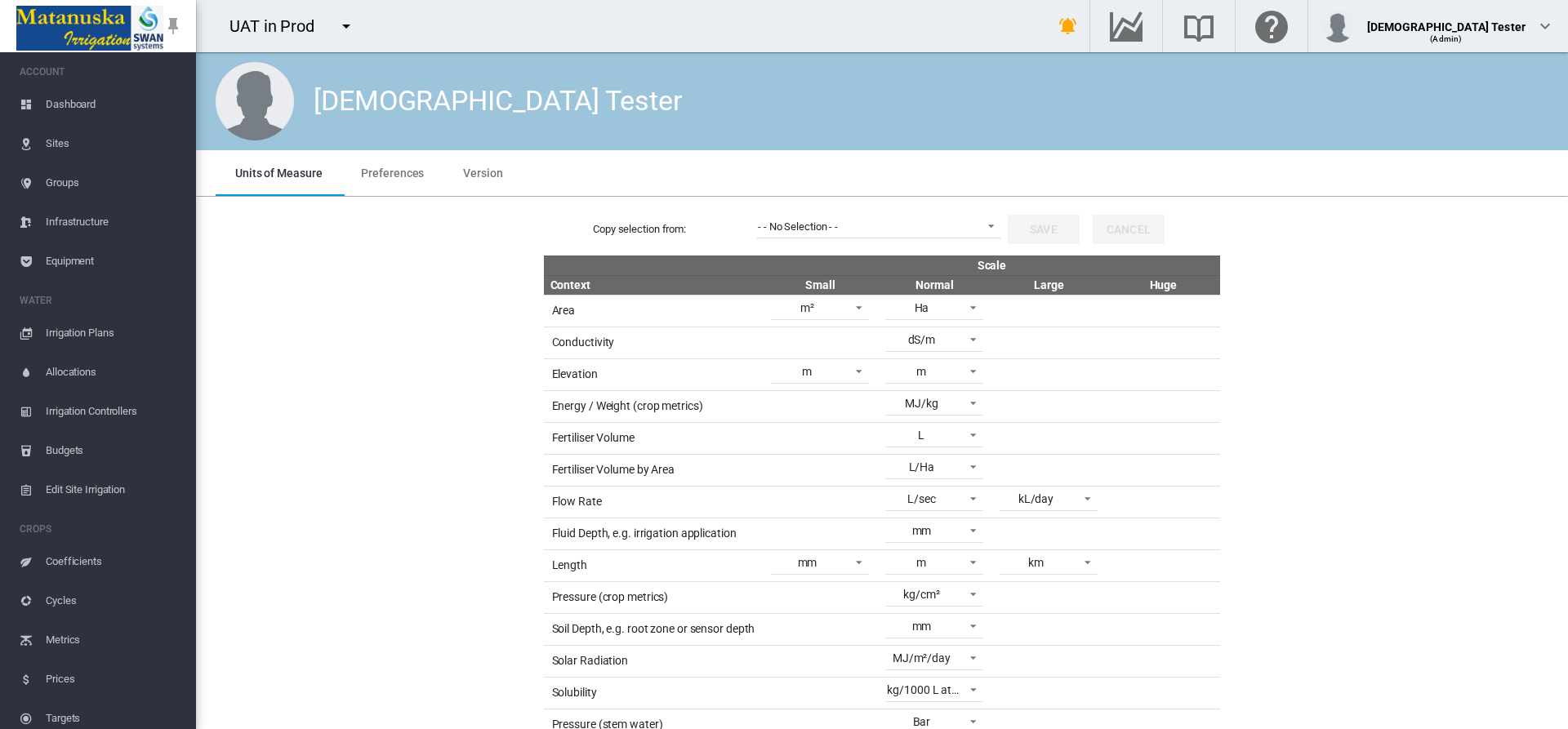
click at [391, 172] on span "Preferences" at bounding box center [392, 173] width 63 height 13
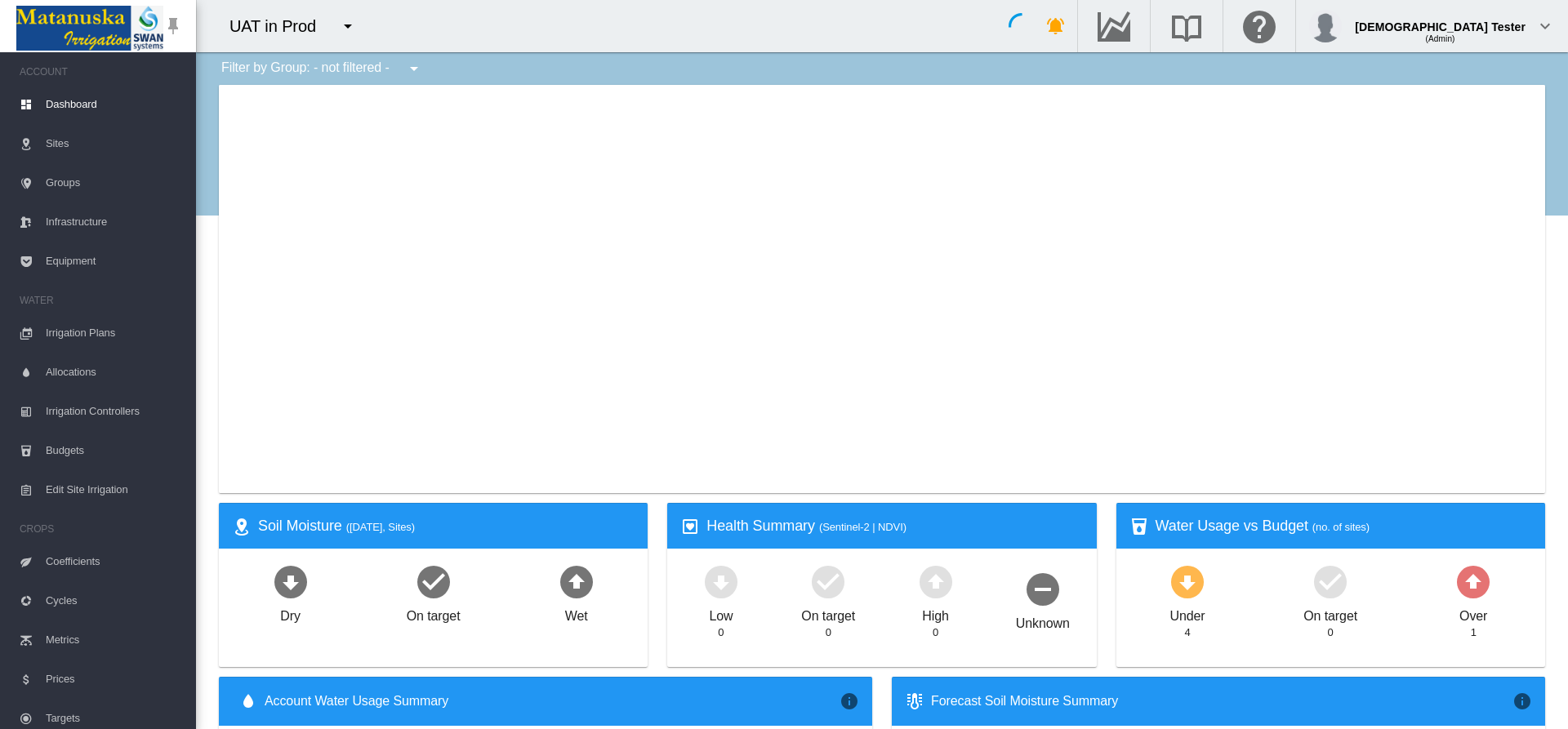
type input "**********"
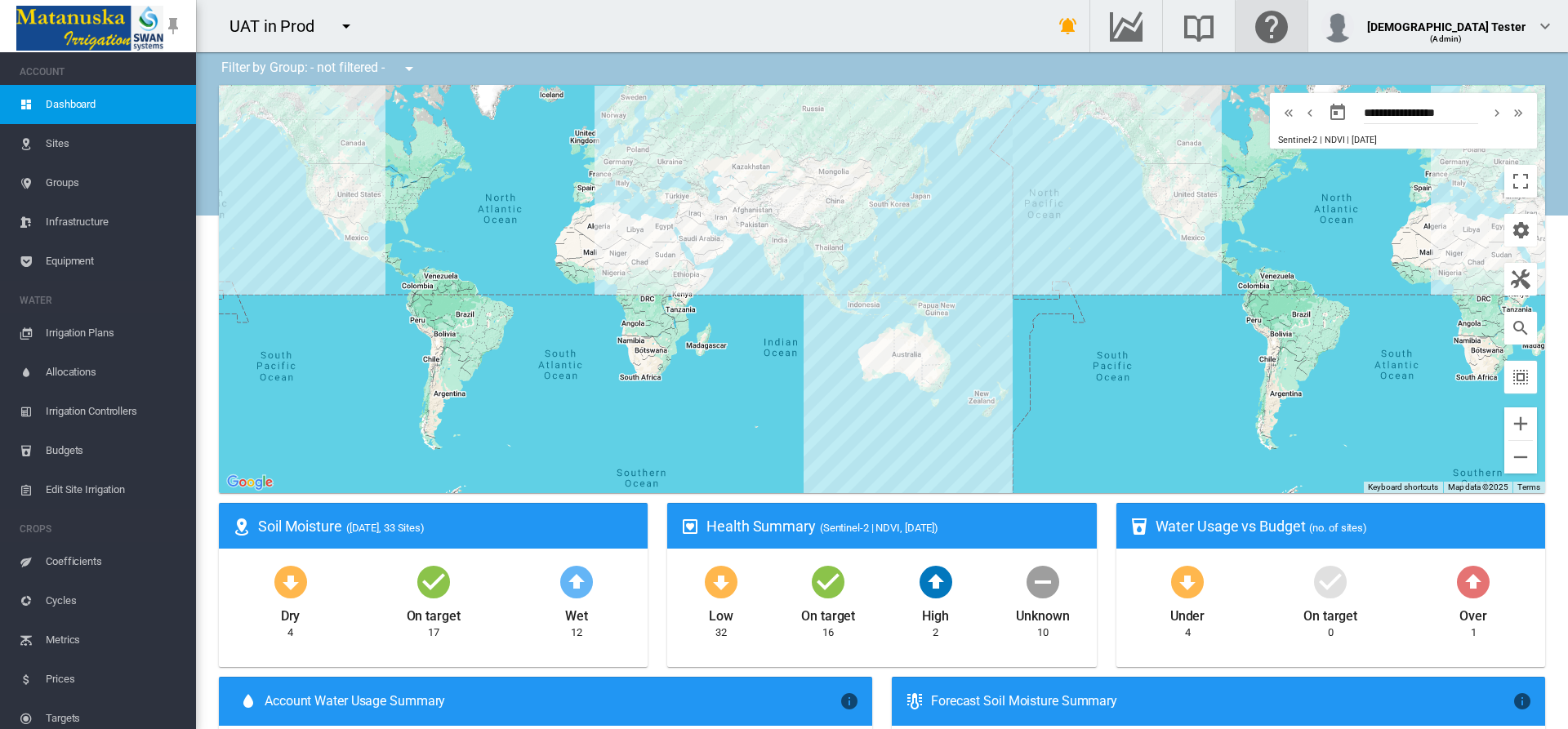
click at [1291, 26] on md-icon "Click here for help" at bounding box center [1271, 26] width 39 height 20
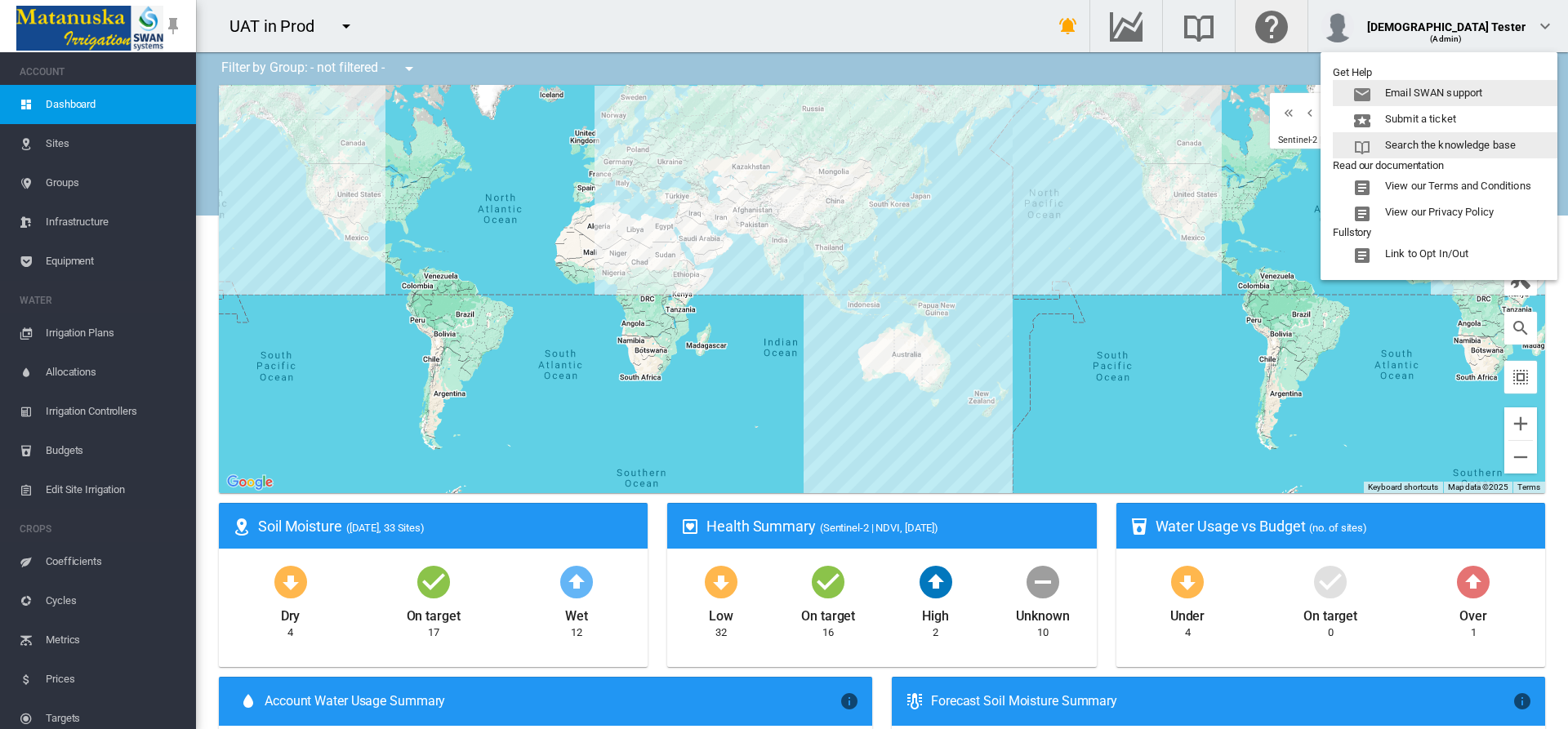
click at [1446, 146] on button "Search the knowledge base" at bounding box center [1445, 146] width 224 height 26
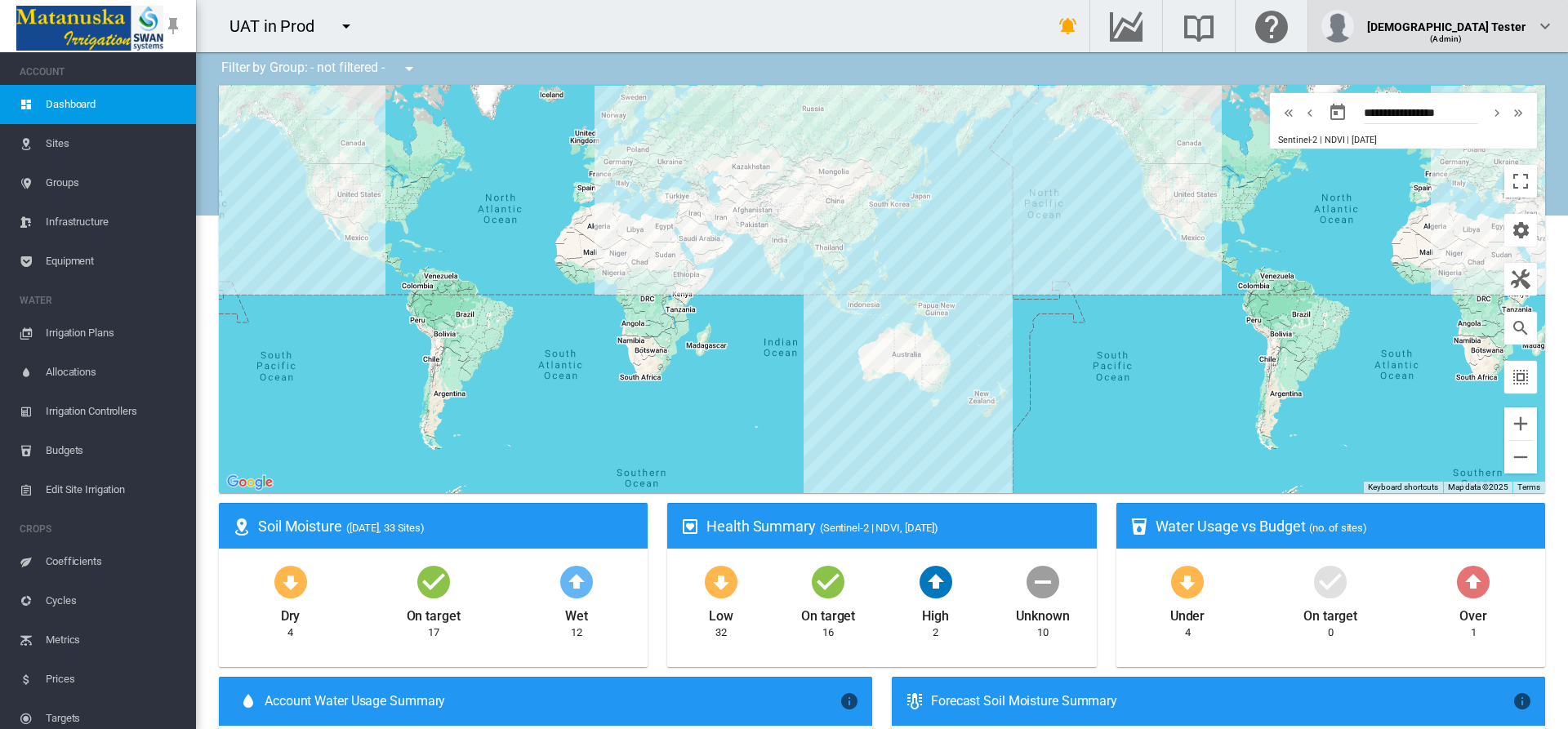
click at [1487, 26] on div "(Admin)" at bounding box center [1447, 33] width 159 height 17
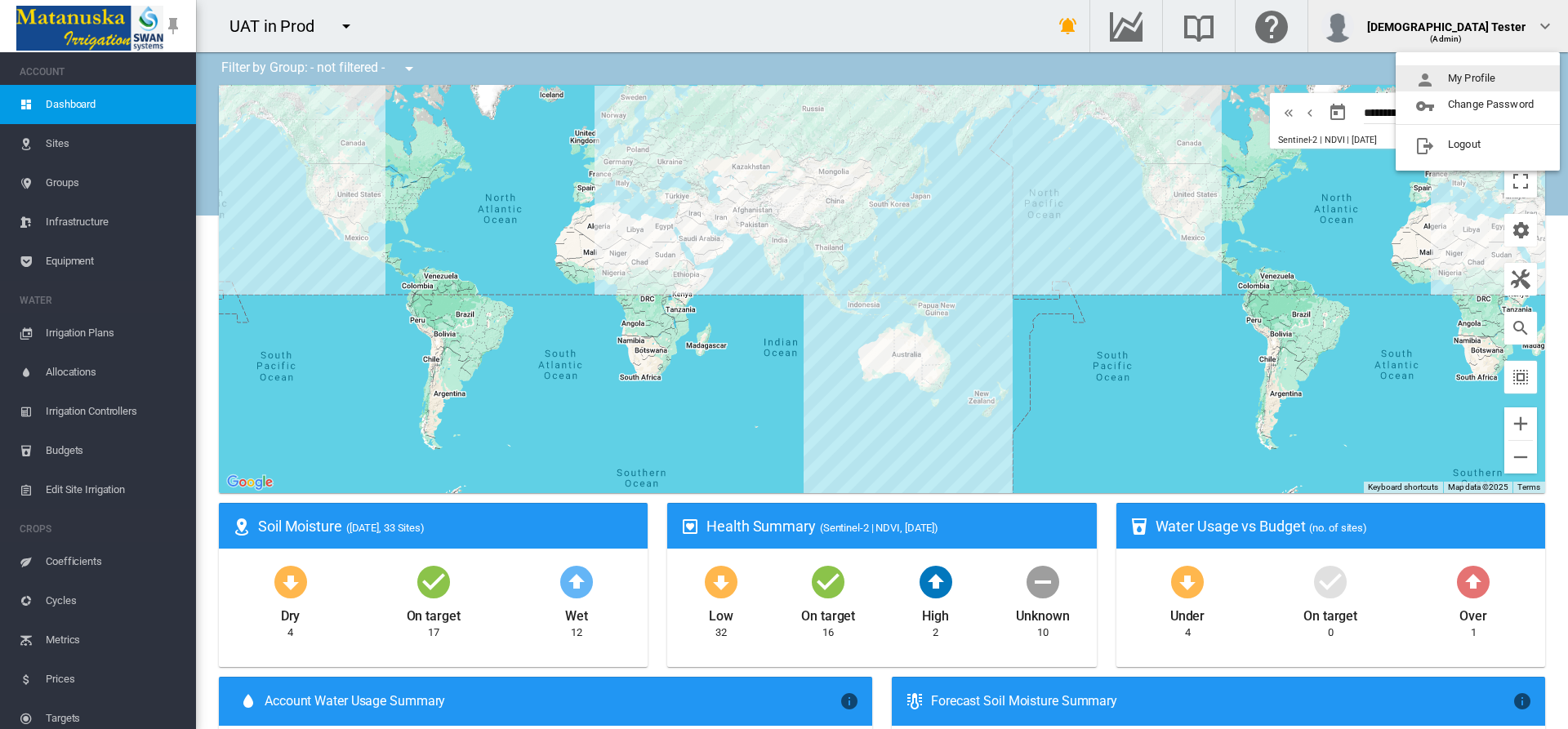
click at [1479, 79] on button "My Profile" at bounding box center [1478, 79] width 164 height 26
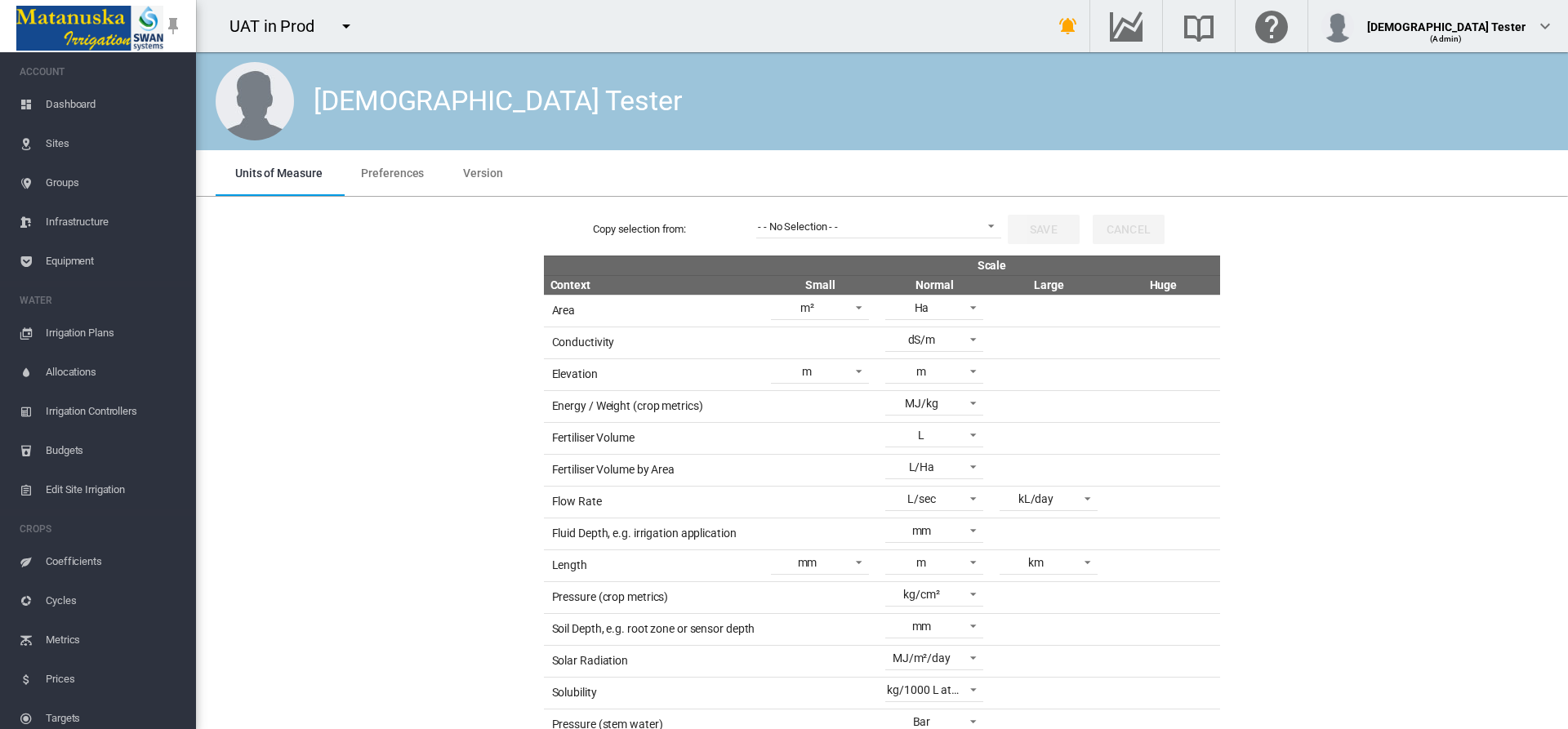
click at [391, 172] on span "Preferences" at bounding box center [392, 173] width 63 height 13
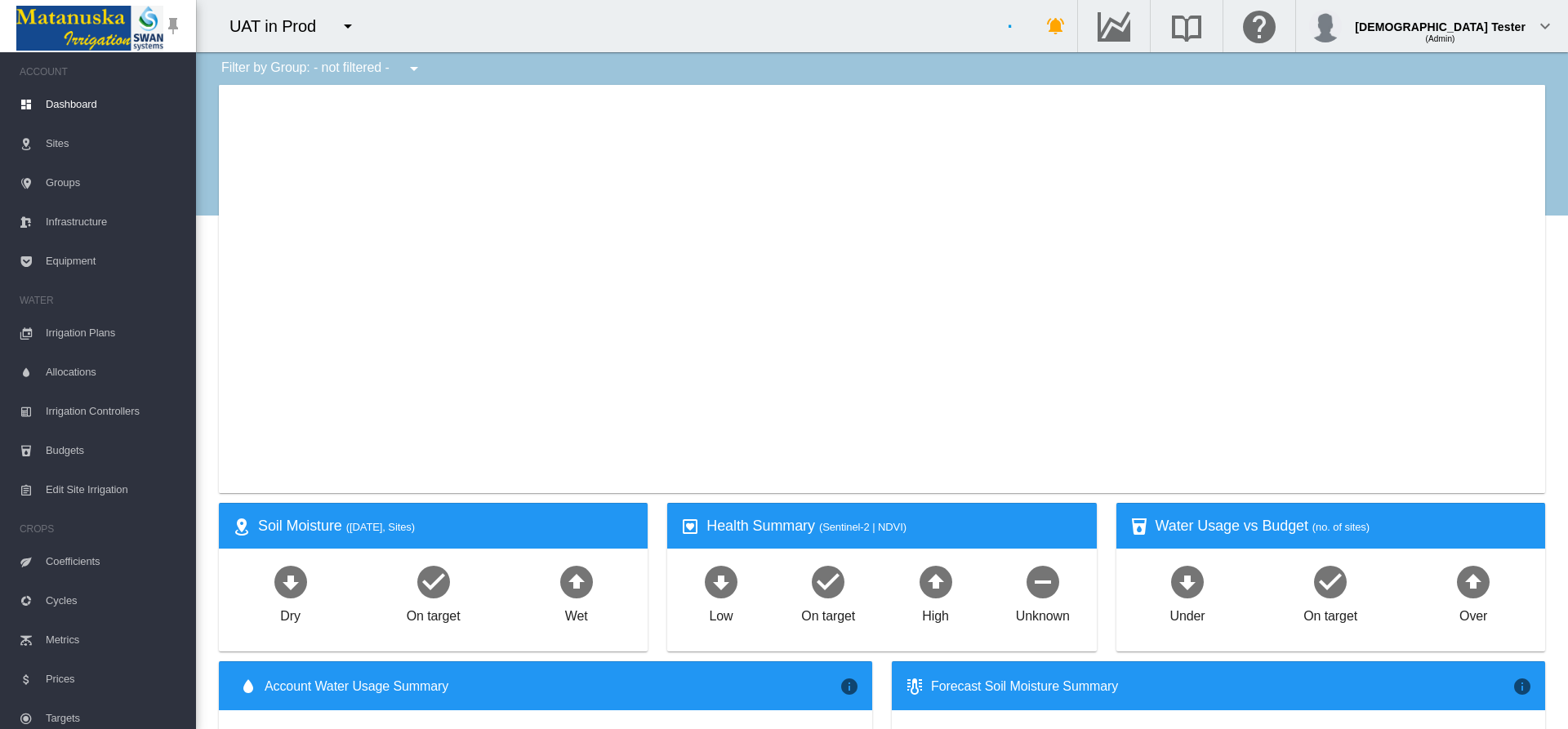
type input "**********"
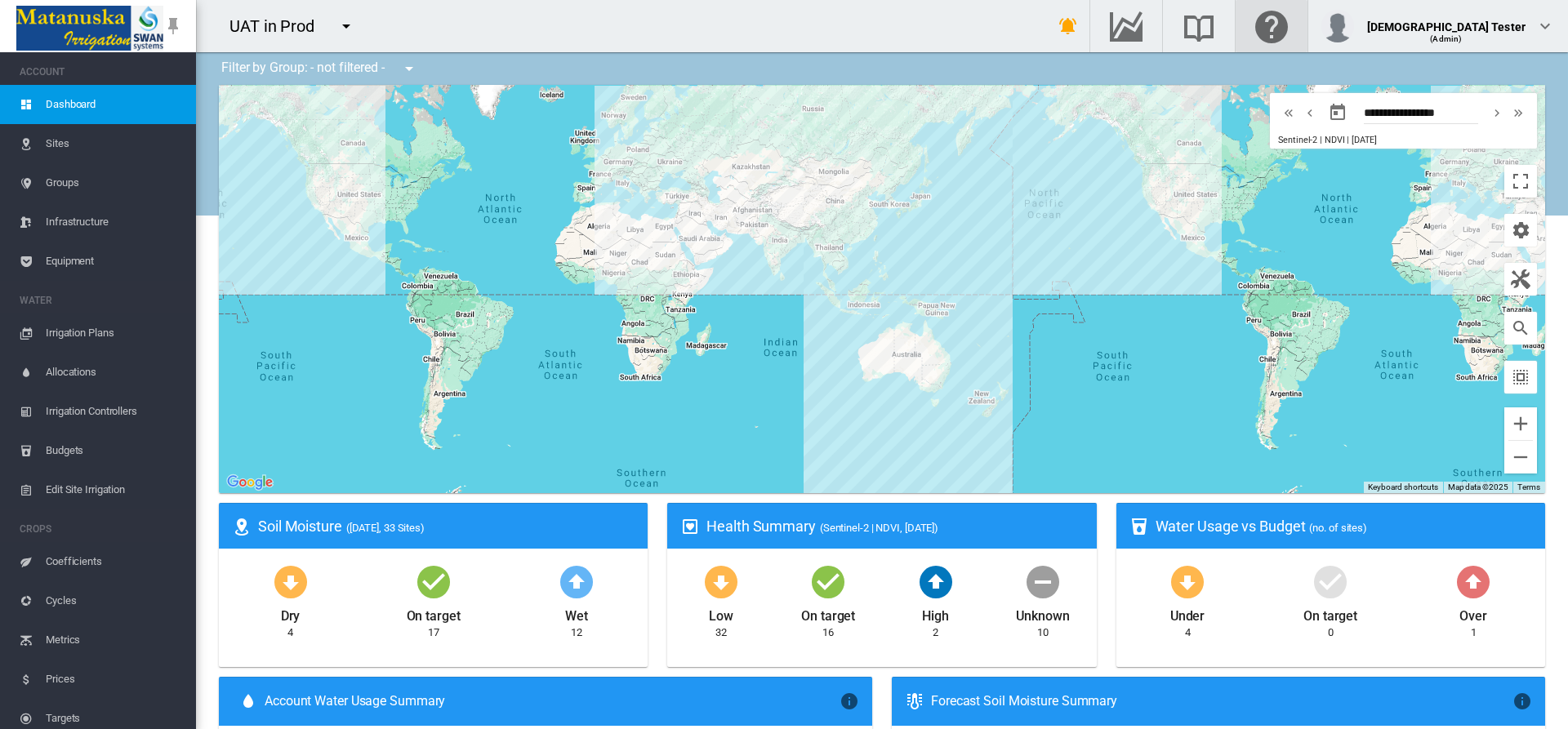
click at [1291, 26] on md-icon "Click here for help" at bounding box center [1271, 26] width 39 height 20
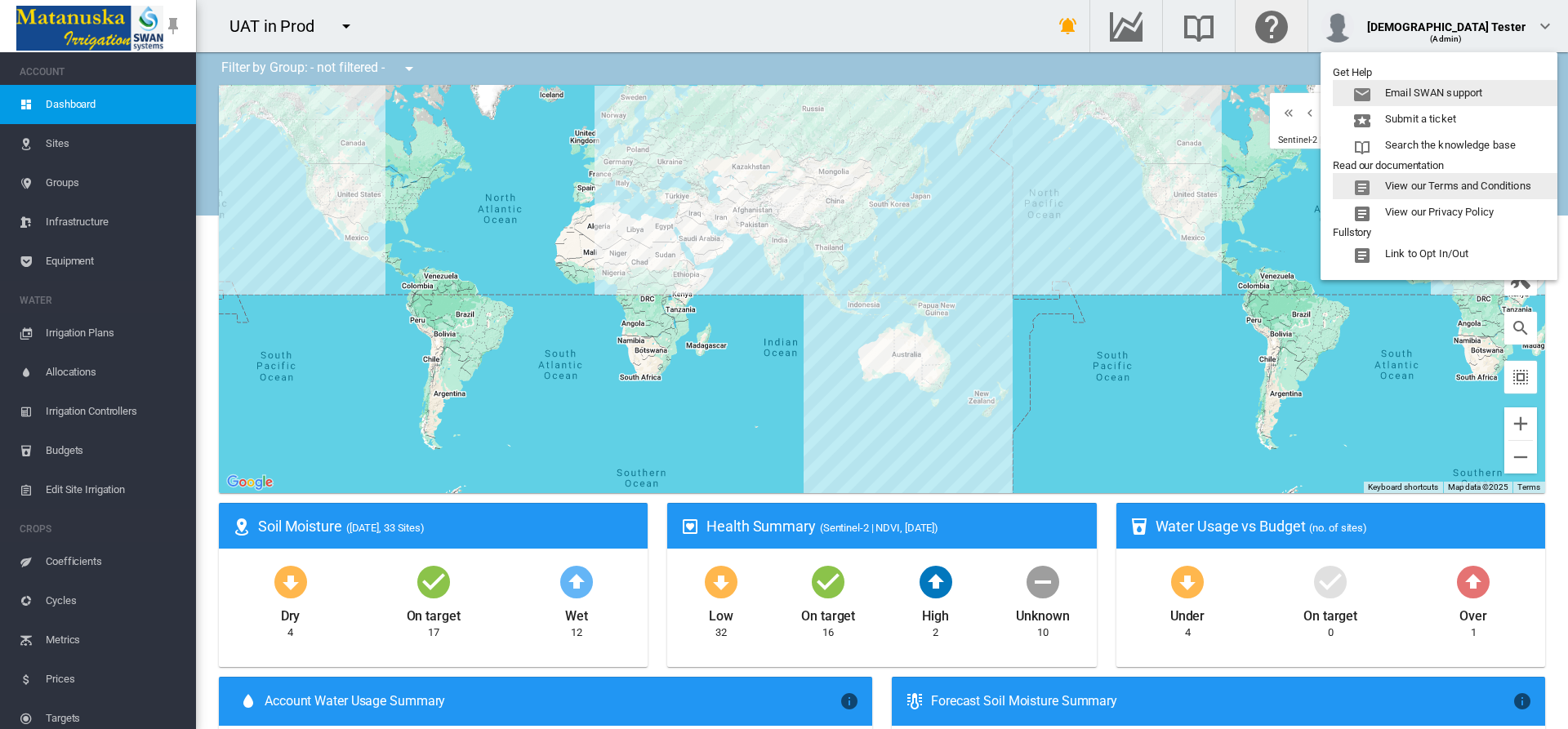
click at [1446, 186] on button "View our Terms and Conditions" at bounding box center [1445, 186] width 224 height 26
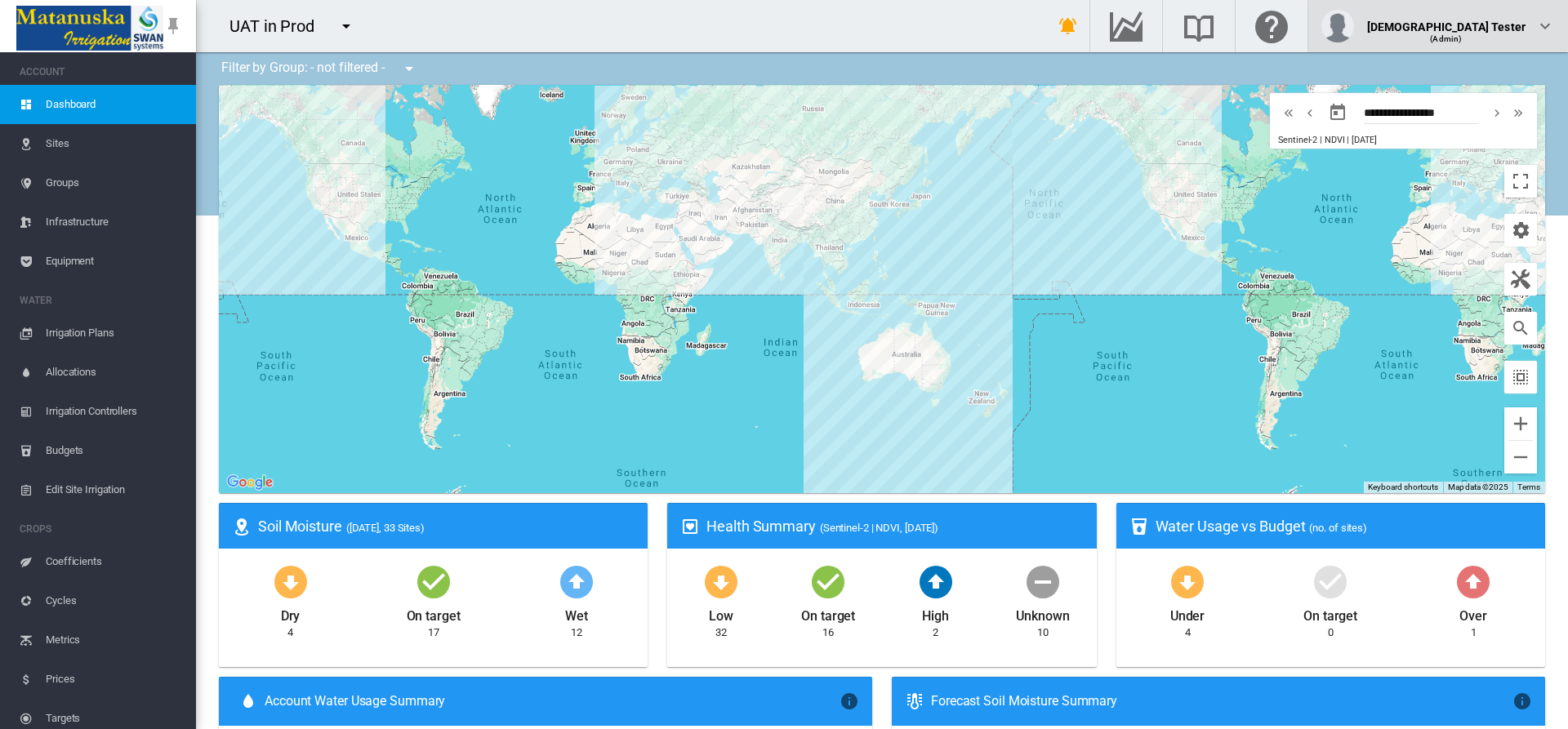
click at [1487, 26] on div "(Admin)" at bounding box center [1447, 33] width 159 height 17
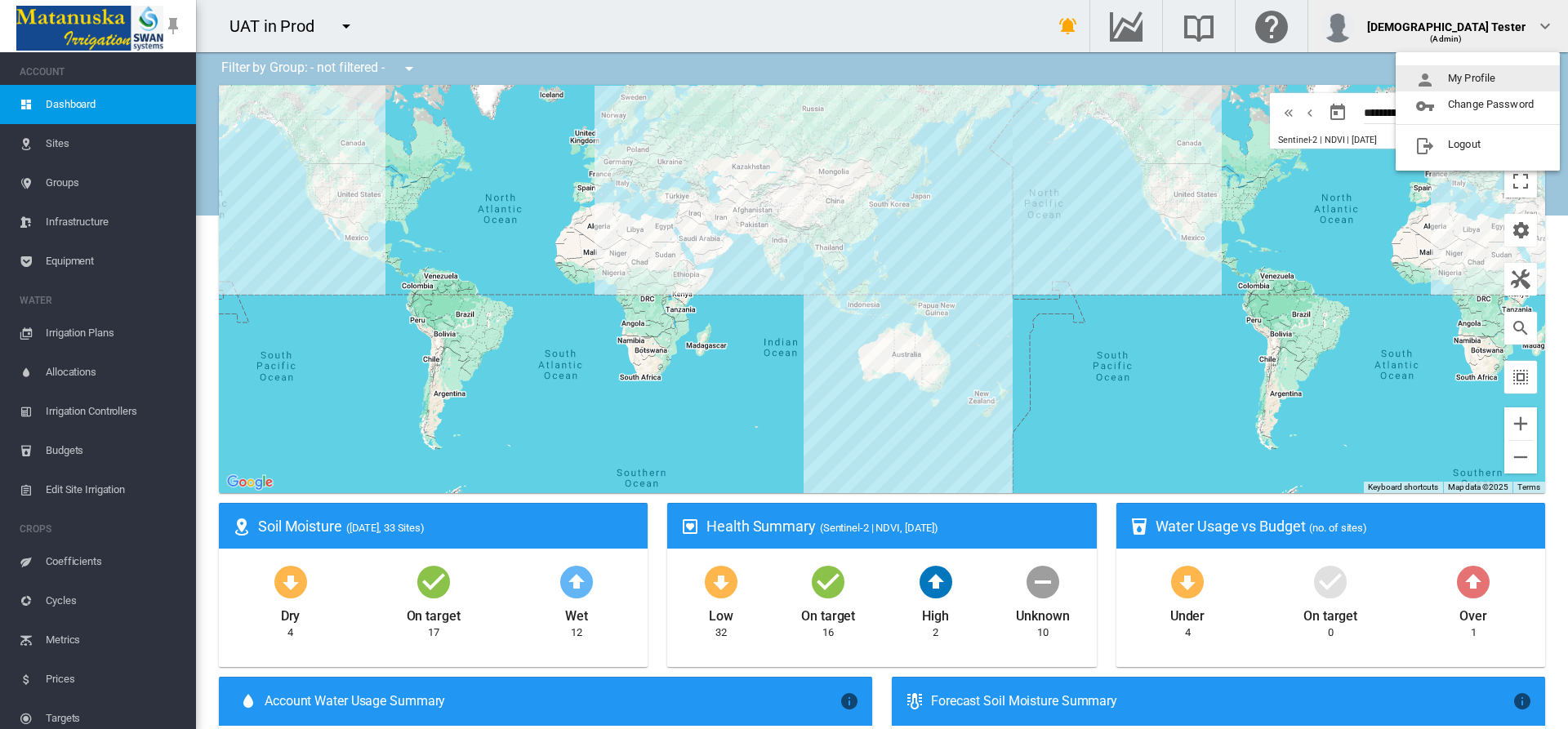
click at [1479, 79] on button "My Profile" at bounding box center [1478, 79] width 164 height 26
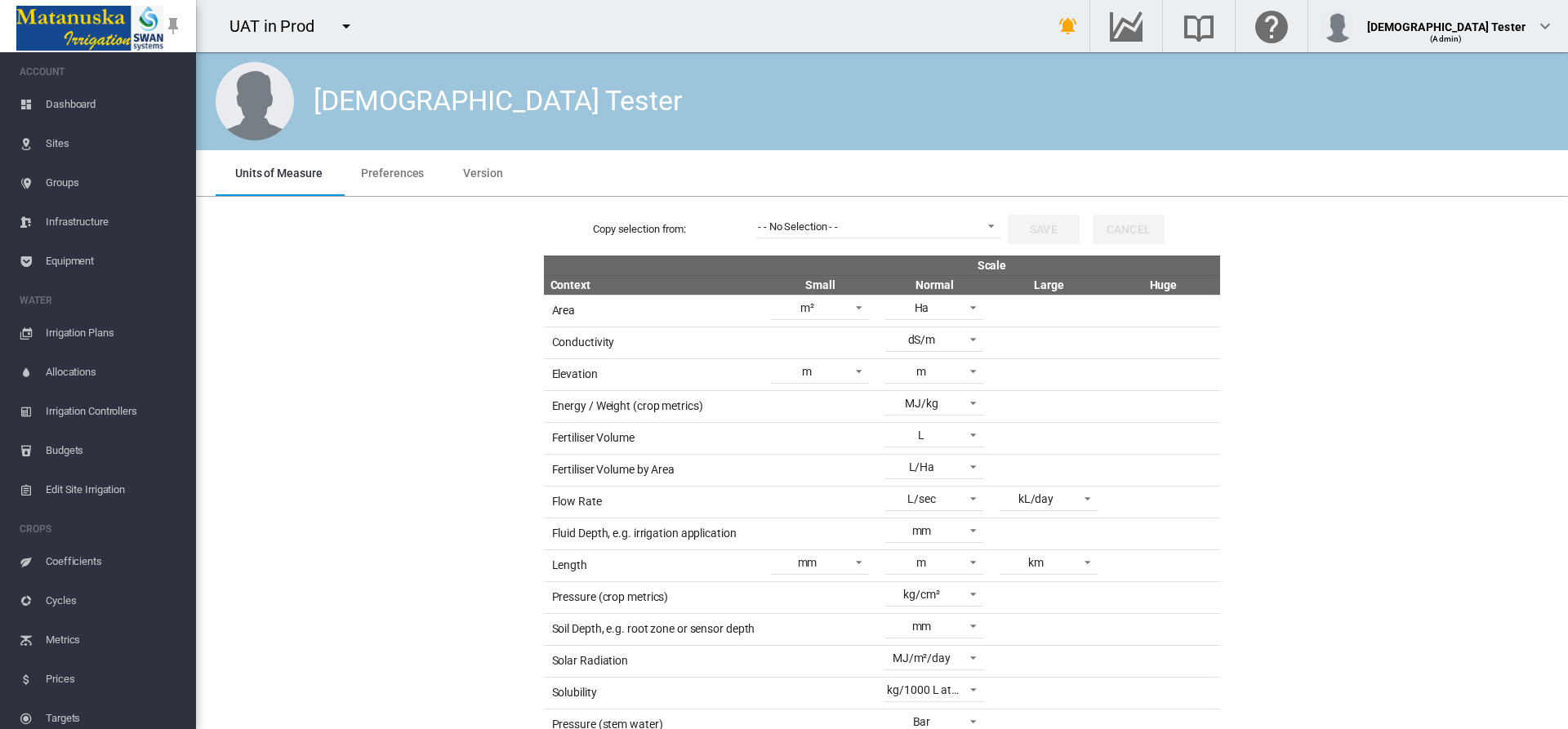
click at [391, 172] on span "Preferences" at bounding box center [392, 173] width 63 height 13
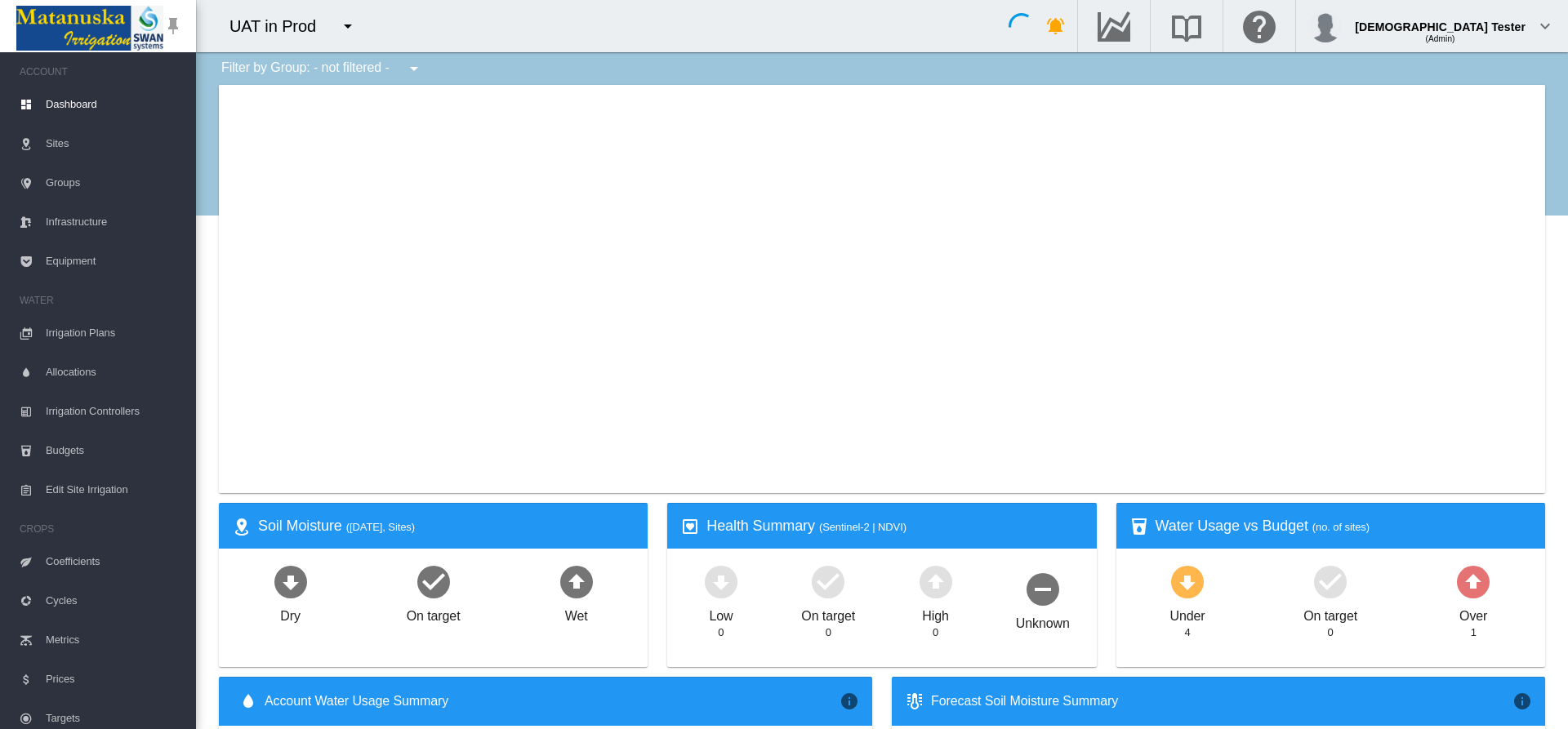
type input "**********"
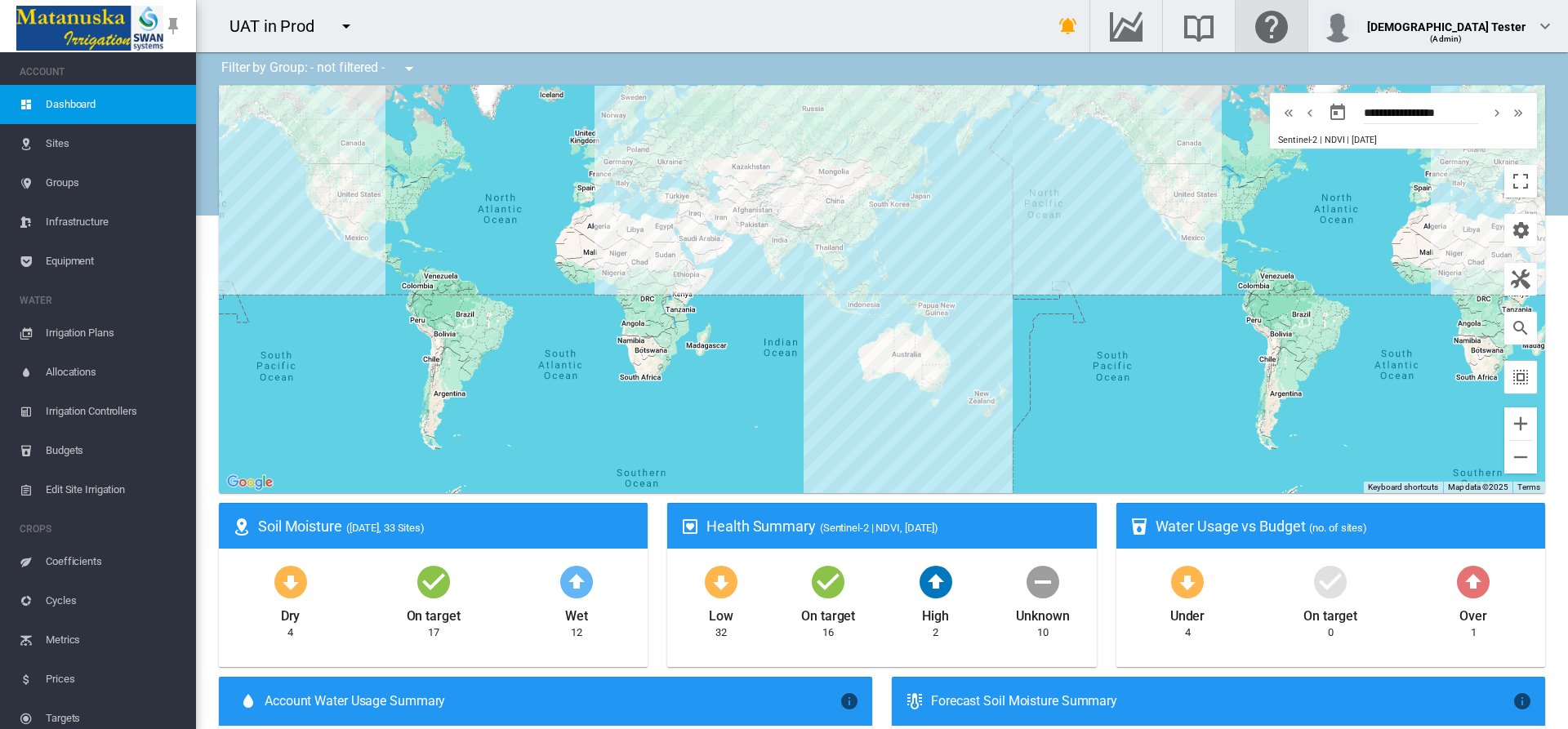
click at [1291, 26] on md-icon "Click here for help" at bounding box center [1271, 26] width 39 height 20
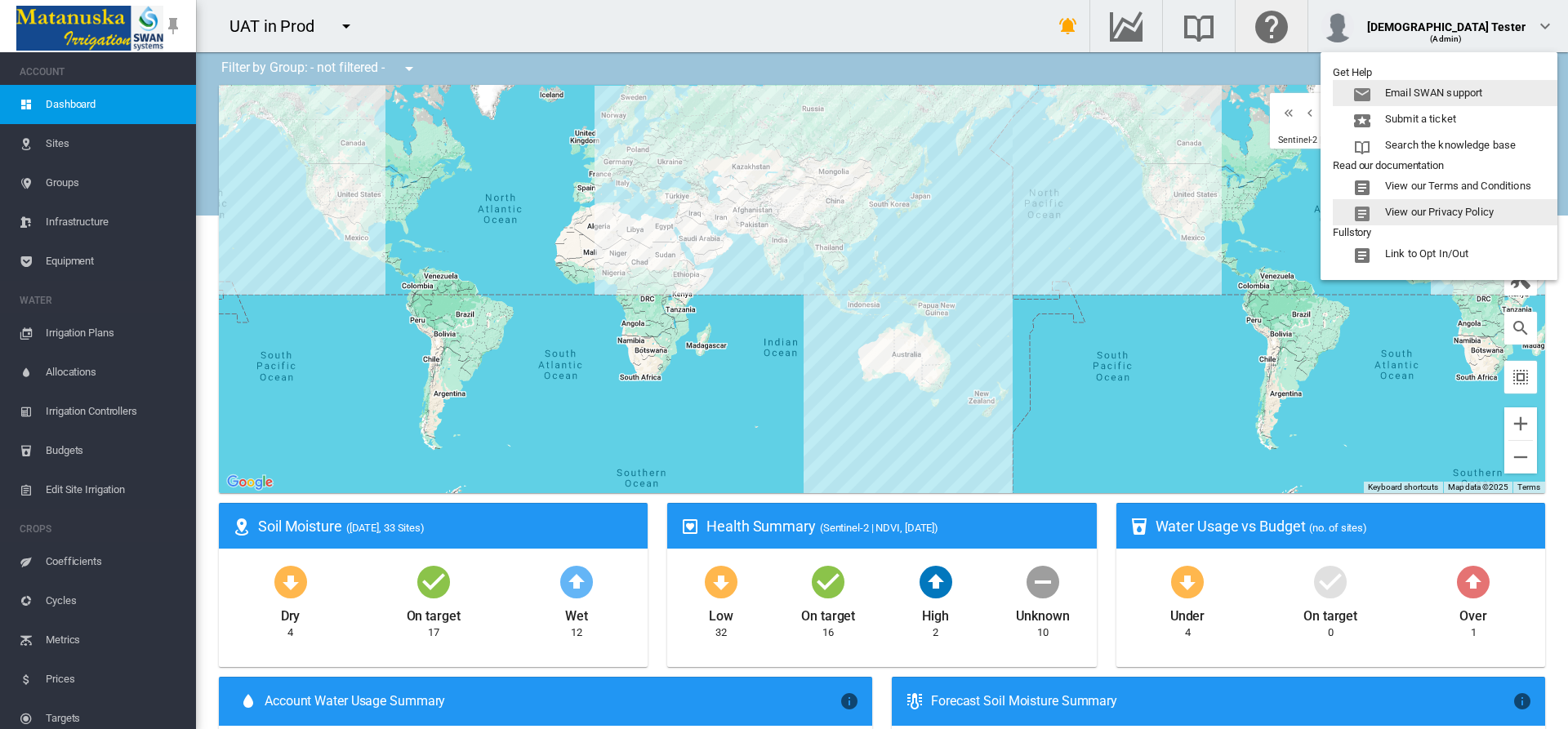
click at [1446, 213] on button "View our Privacy Policy" at bounding box center [1445, 213] width 224 height 26
